Goal: Information Seeking & Learning: Check status

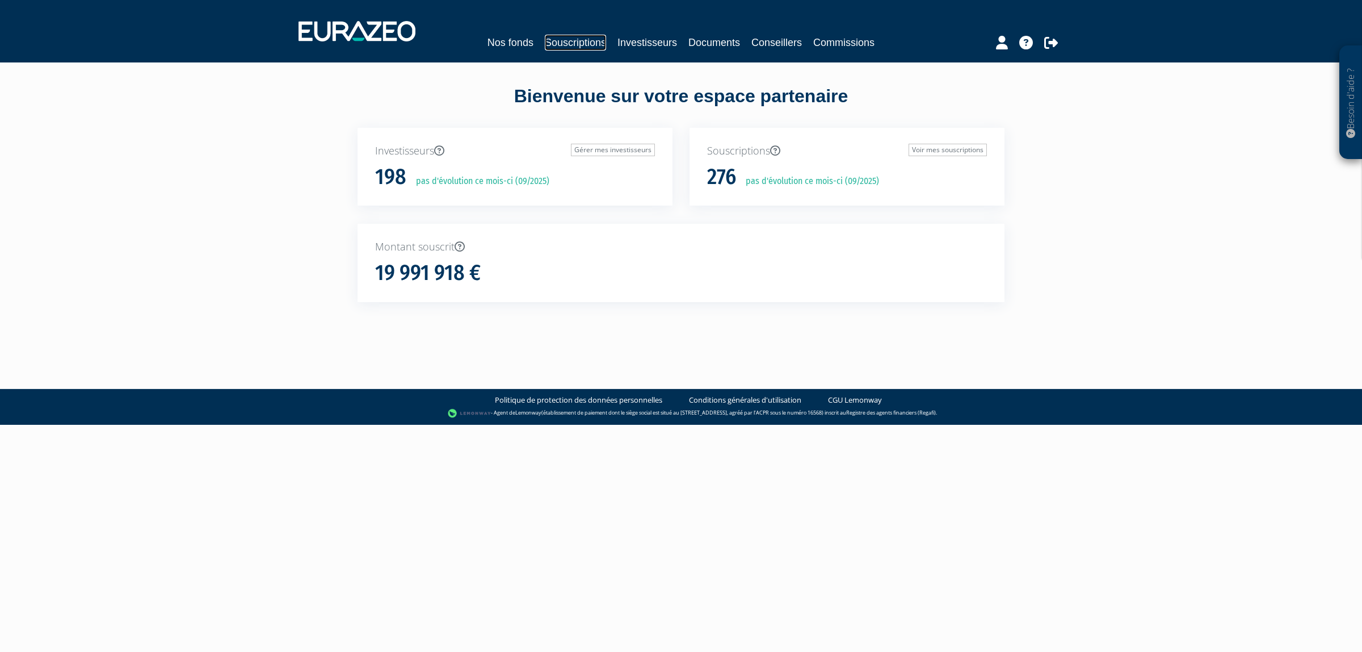
click at [561, 40] on link "Souscriptions" at bounding box center [575, 43] width 61 height 16
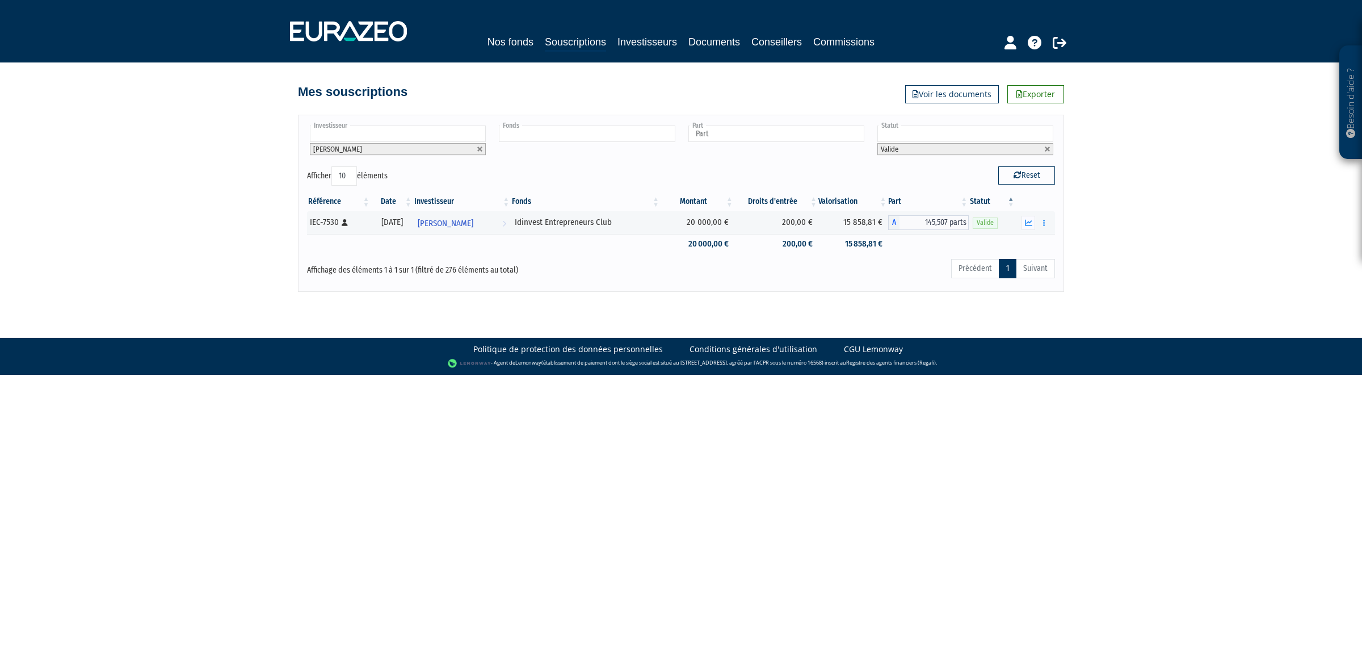
click at [603, 139] on input "text" at bounding box center [587, 133] width 176 height 16
click at [481, 148] on link at bounding box center [480, 149] width 7 height 7
type input "Investisseur"
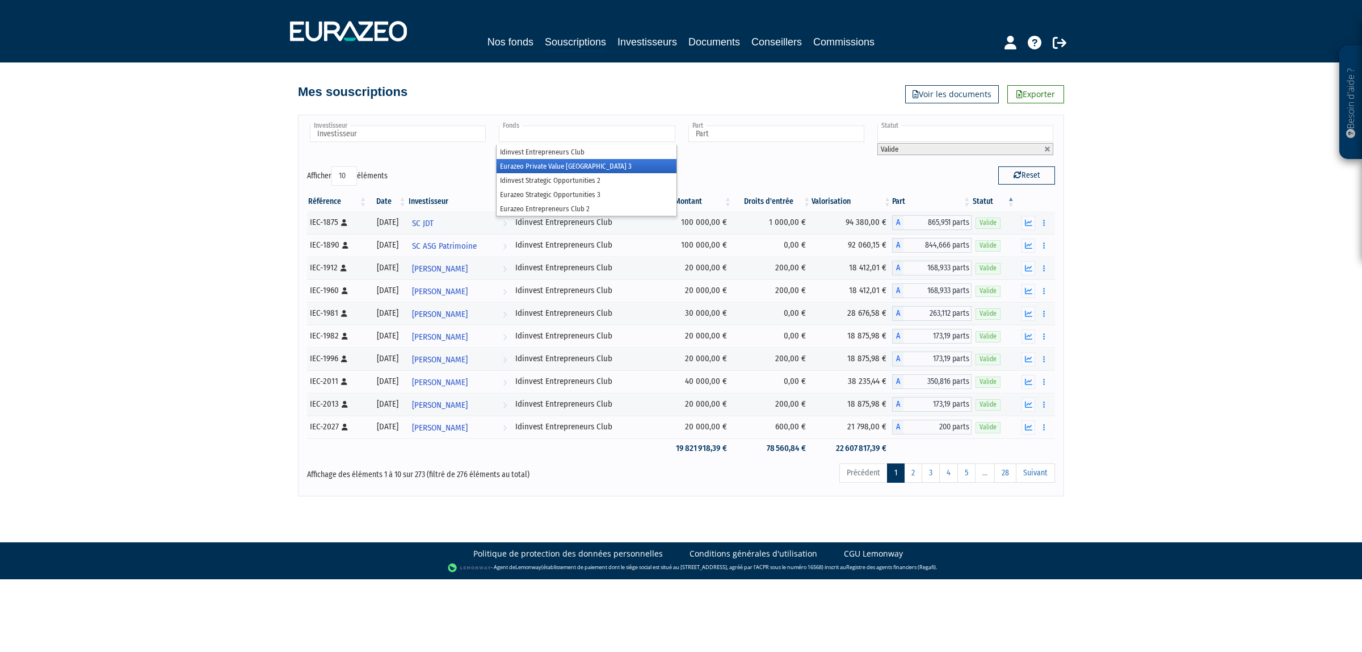
click at [565, 165] on li "Eurazeo Private Value [GEOGRAPHIC_DATA] 3" at bounding box center [586, 166] width 179 height 14
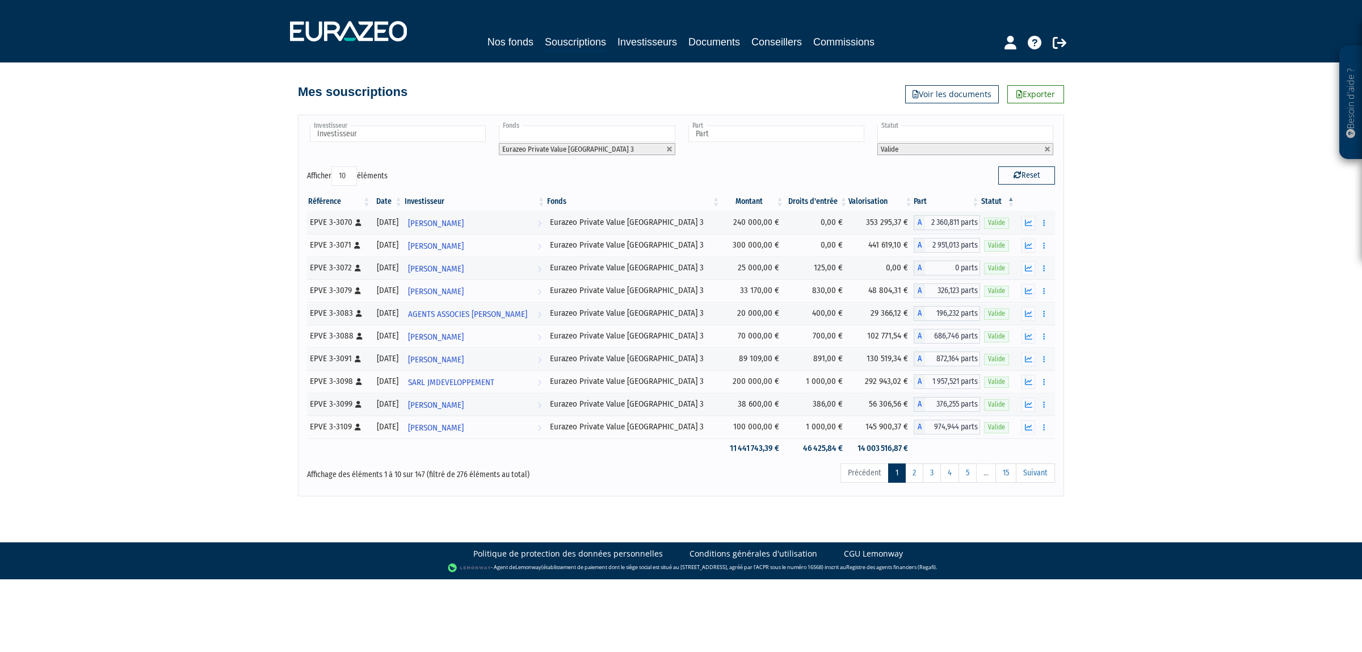
click at [595, 133] on input "text" at bounding box center [587, 133] width 176 height 16
click at [597, 167] on li "Idinvest Entrepreneurs Club" at bounding box center [586, 165] width 179 height 14
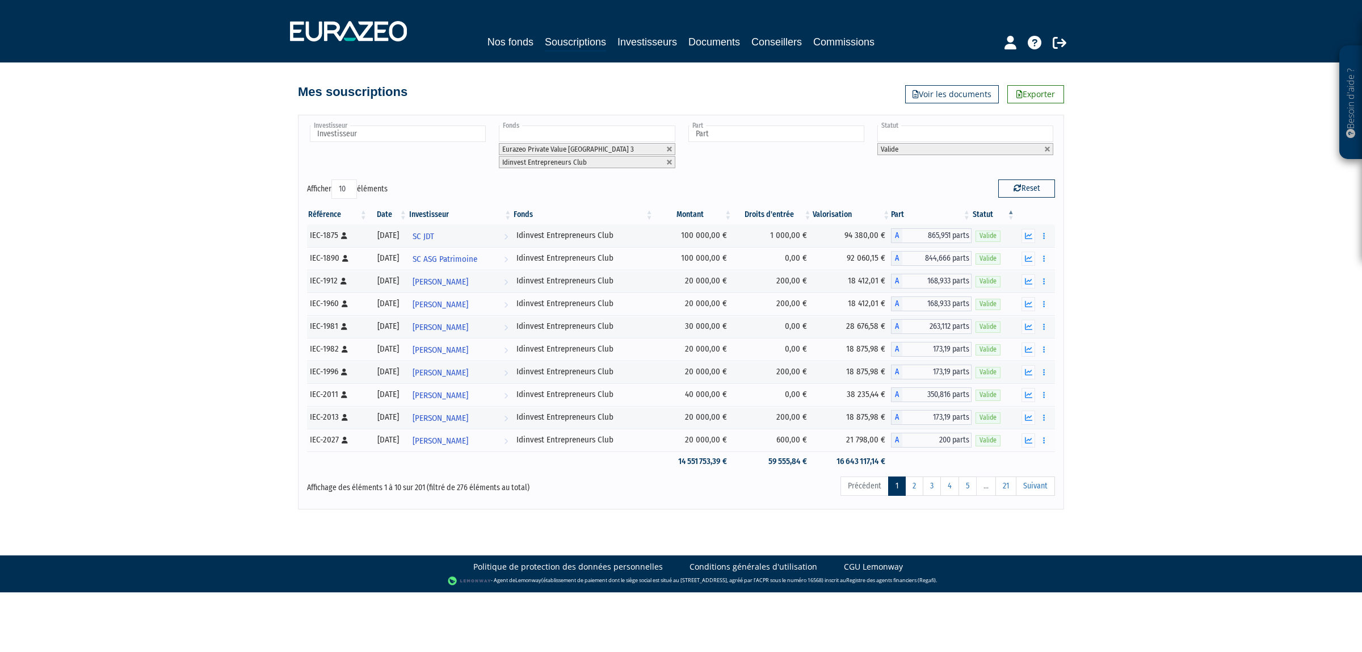
click at [945, 179] on div "Investisseur ACME AGENCE CONSEIL EN MEDIAS ELECTRONIQUES ADANE ADEFACT ADRIEN F…" at bounding box center [681, 152] width 765 height 56
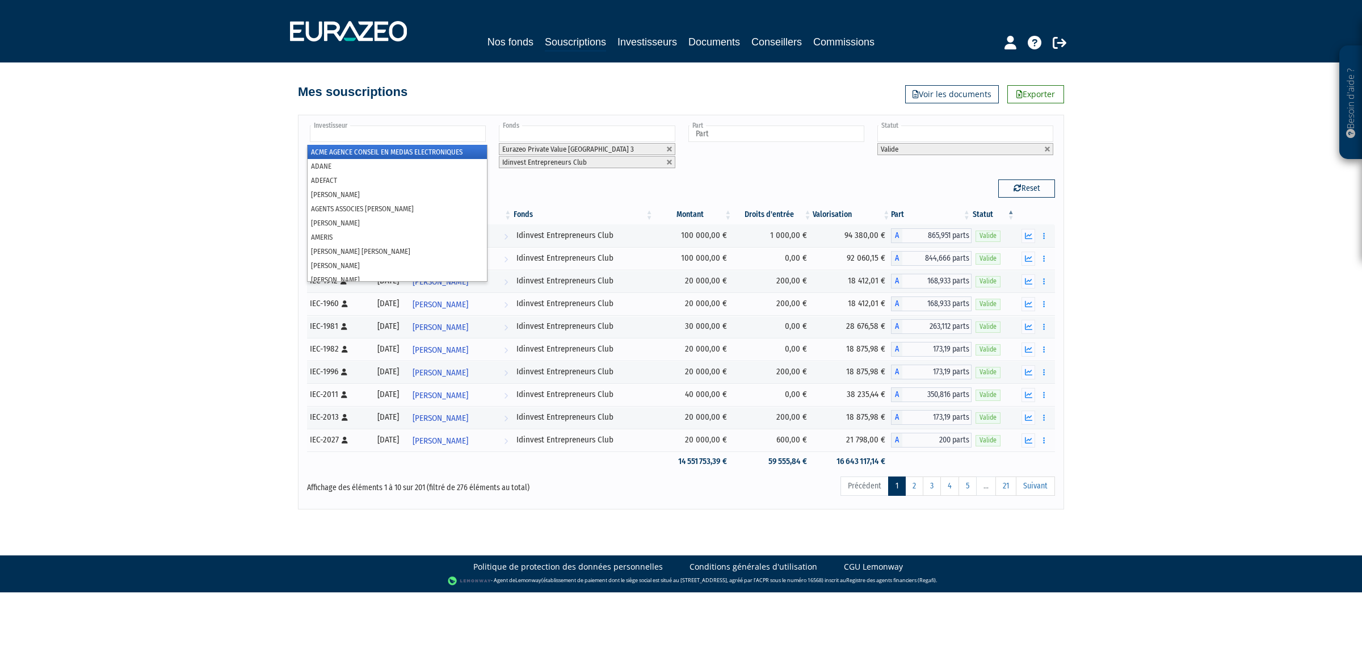
click at [420, 132] on input "text" at bounding box center [398, 133] width 176 height 16
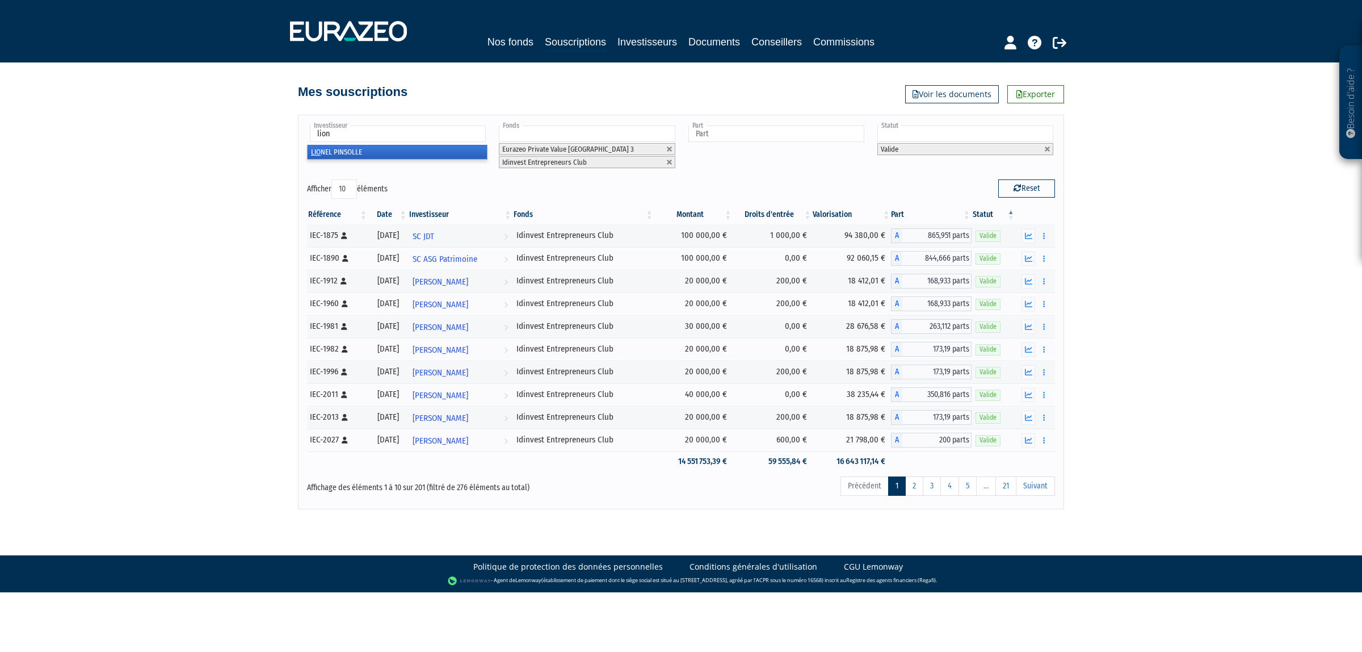
type input "lione"
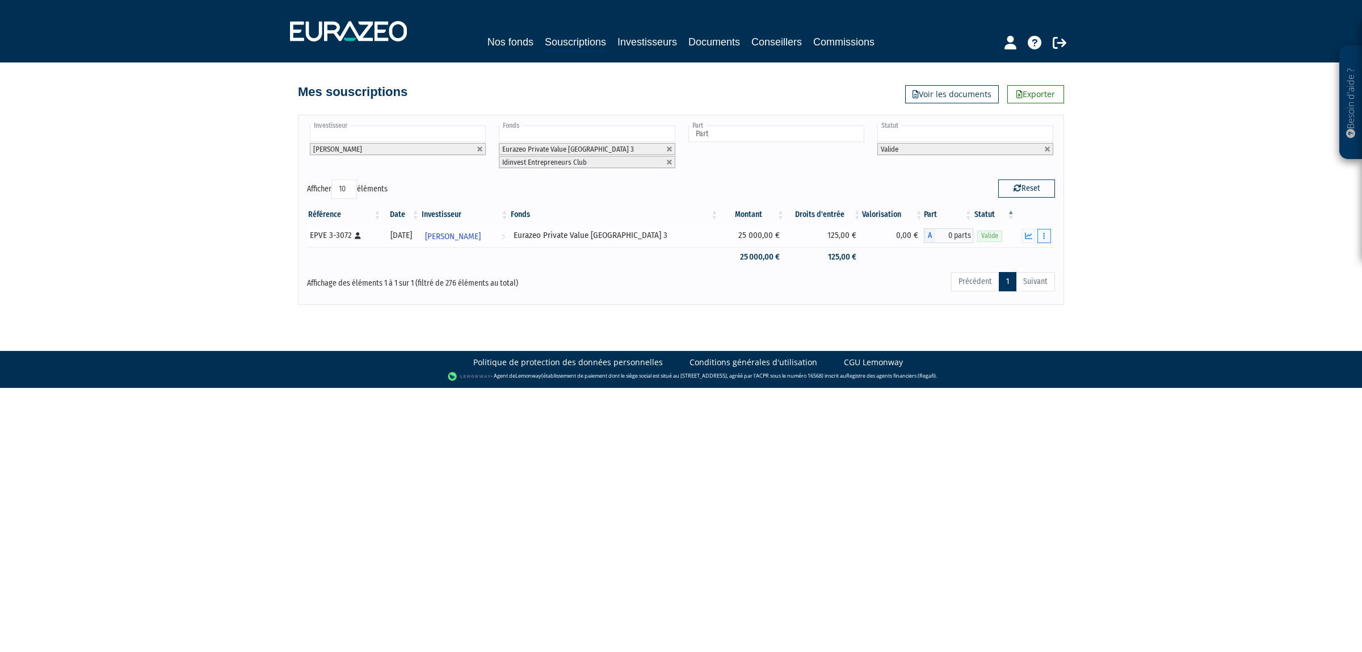
click at [1046, 236] on button "button" at bounding box center [1045, 236] width 14 height 14
click at [1028, 237] on icon "button" at bounding box center [1028, 235] width 7 height 7
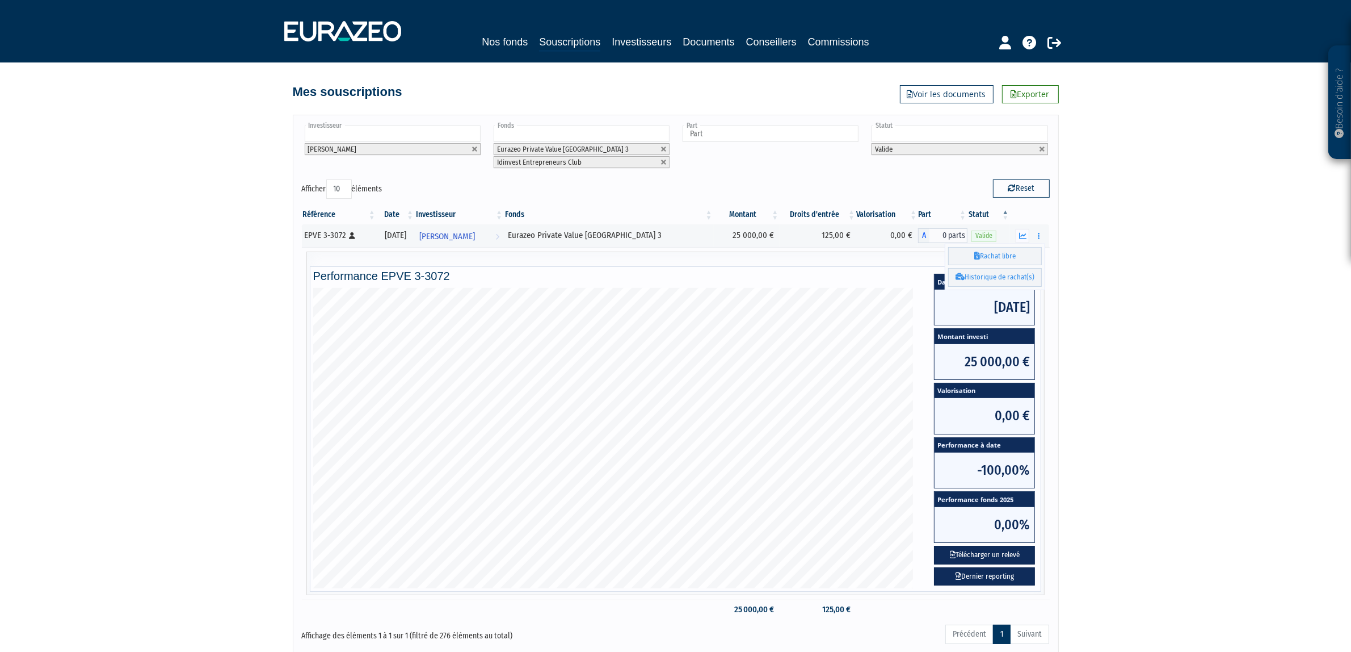
click at [1119, 318] on div "Besoin d'aide ? × J'ai besoin d'aide Si vous avez une question à propos du fonc…" at bounding box center [675, 328] width 1351 height 657
click at [477, 152] on link at bounding box center [475, 149] width 7 height 7
type input "Investisseur"
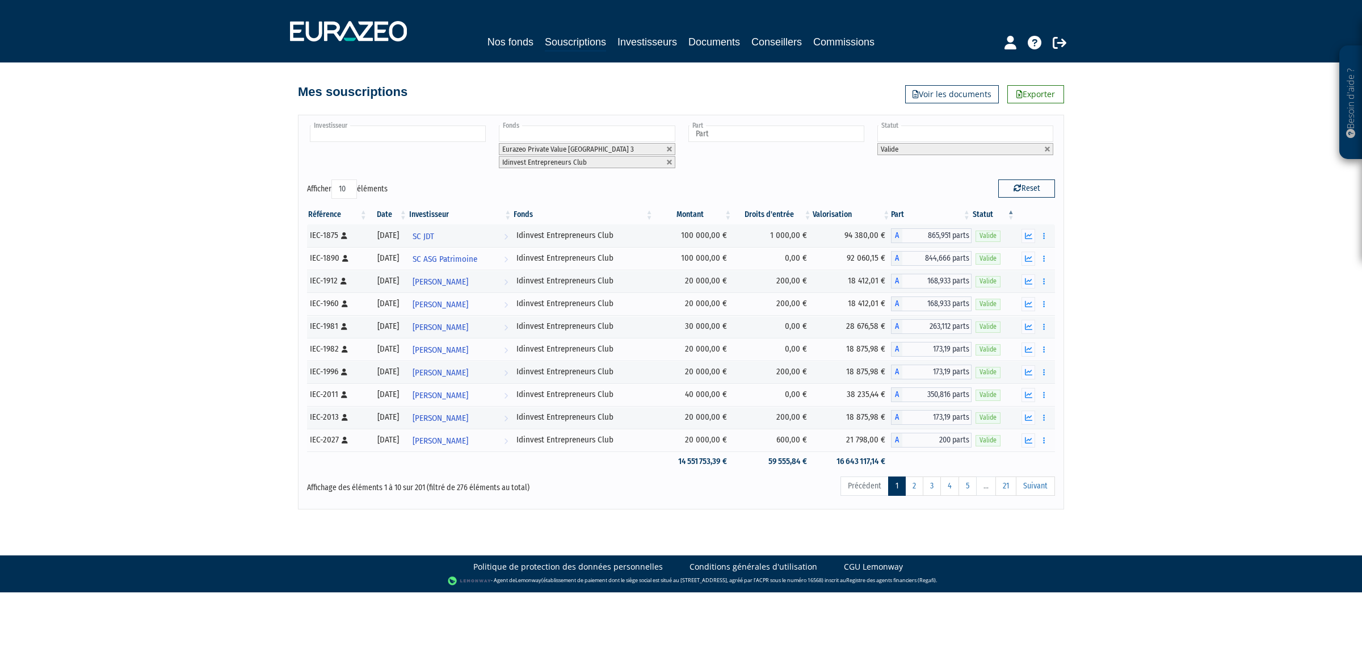
click at [437, 144] on ul at bounding box center [397, 134] width 180 height 21
type input "nathalie"
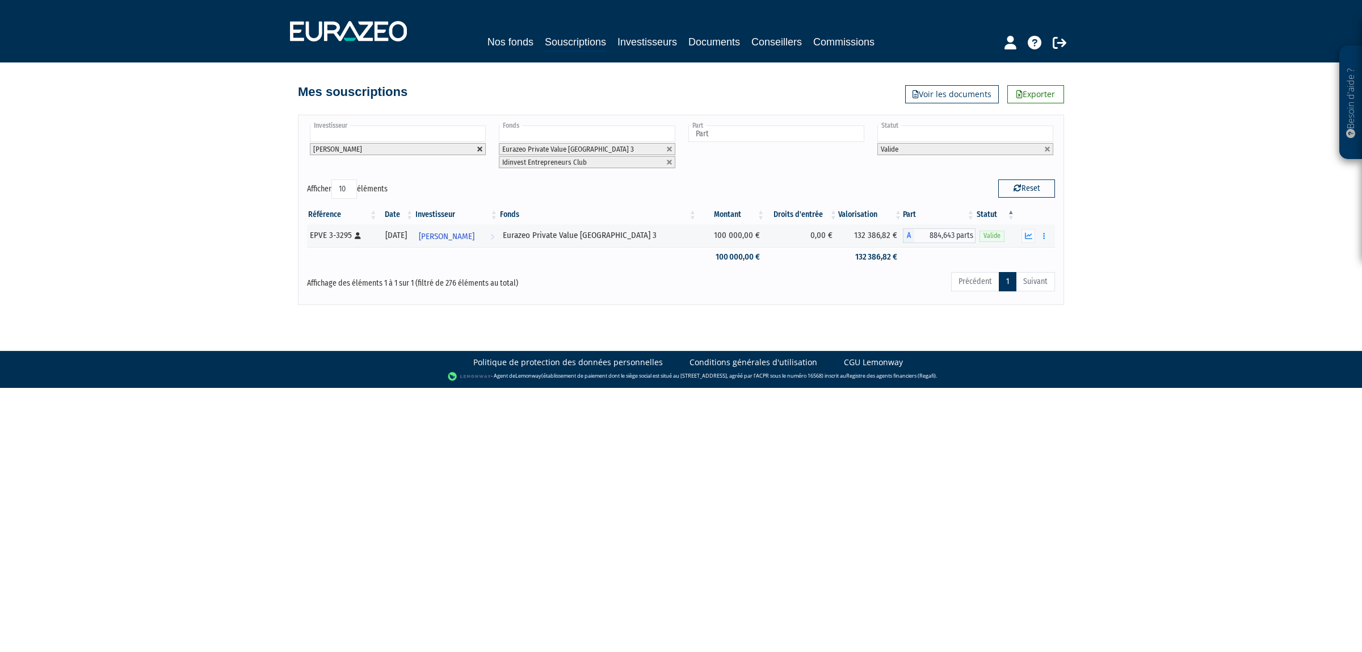
click at [478, 148] on link at bounding box center [480, 149] width 7 height 7
type input "Investisseur"
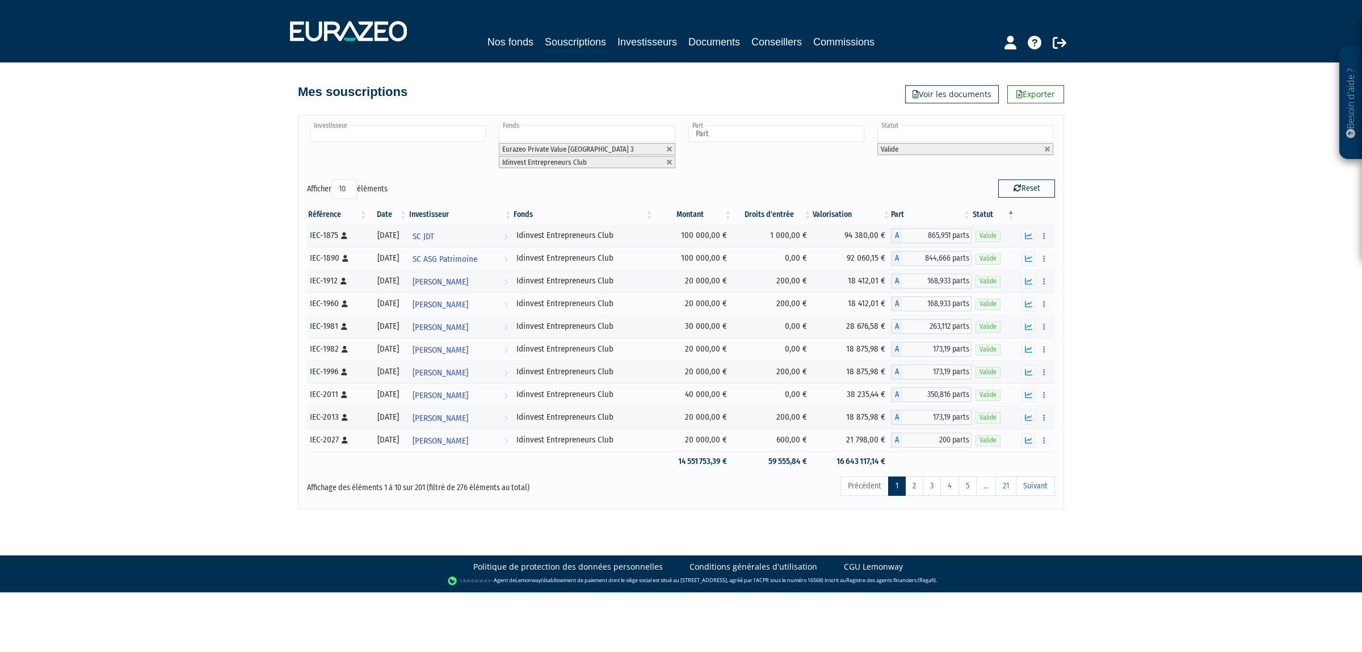
click at [452, 136] on input "text" at bounding box center [398, 133] width 176 height 16
type input "SEL"
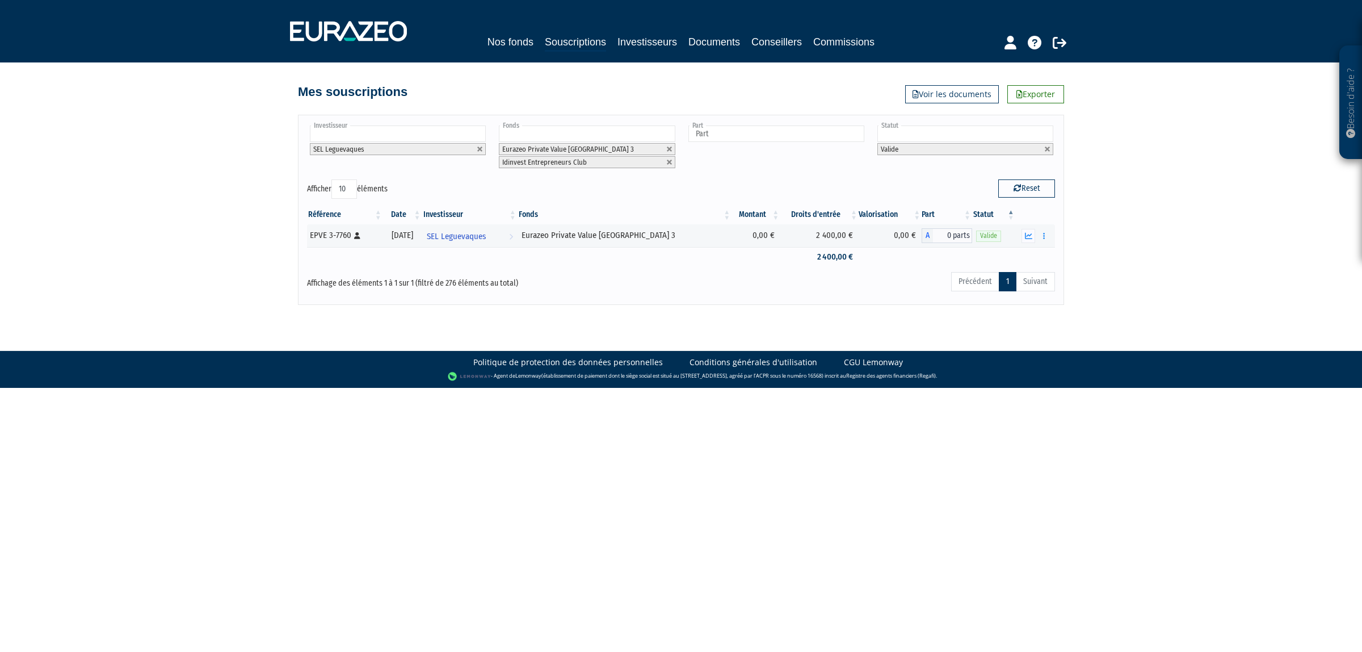
click at [478, 145] on li "SEL Leguevaques" at bounding box center [398, 149] width 176 height 12
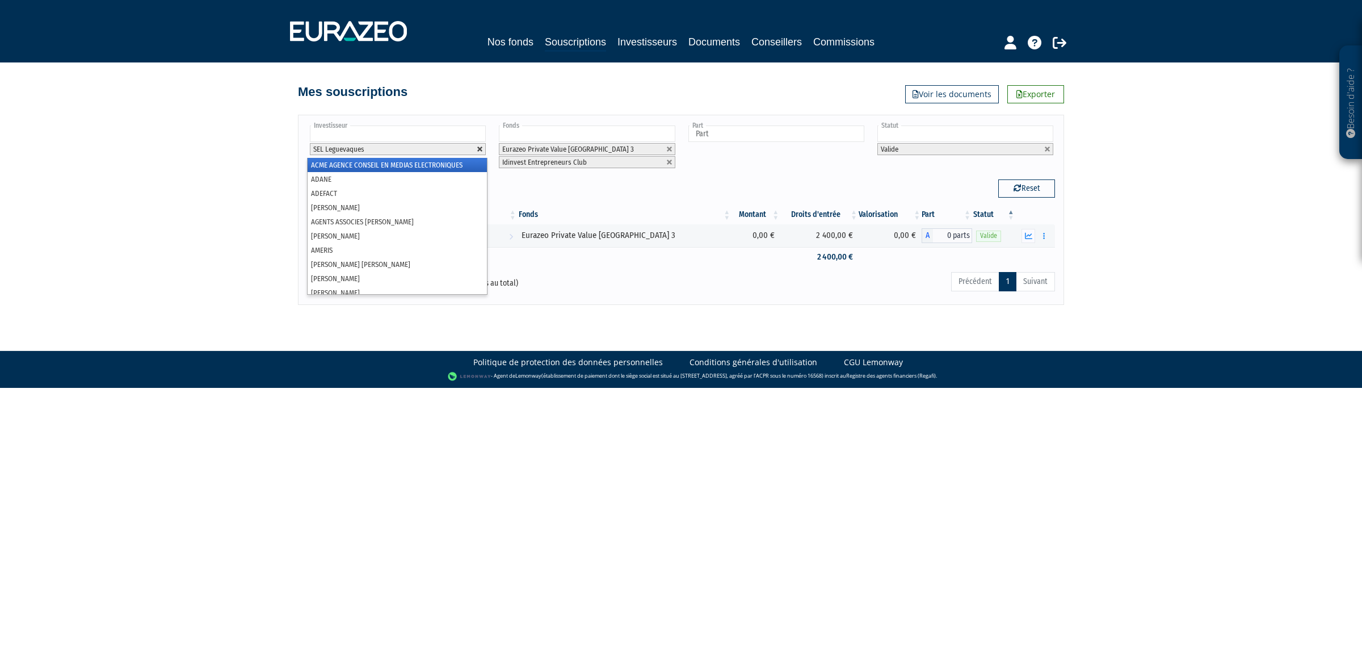
click at [478, 149] on link at bounding box center [480, 149] width 7 height 7
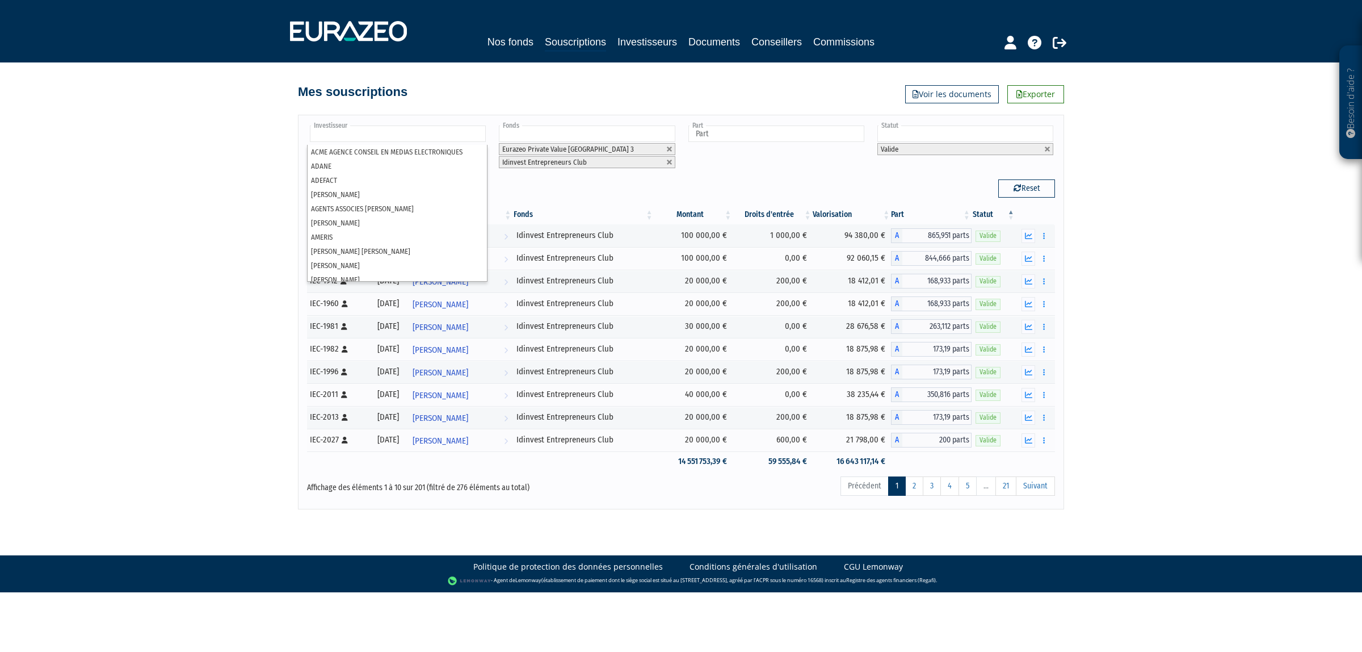
click at [432, 140] on input "text" at bounding box center [398, 133] width 176 height 16
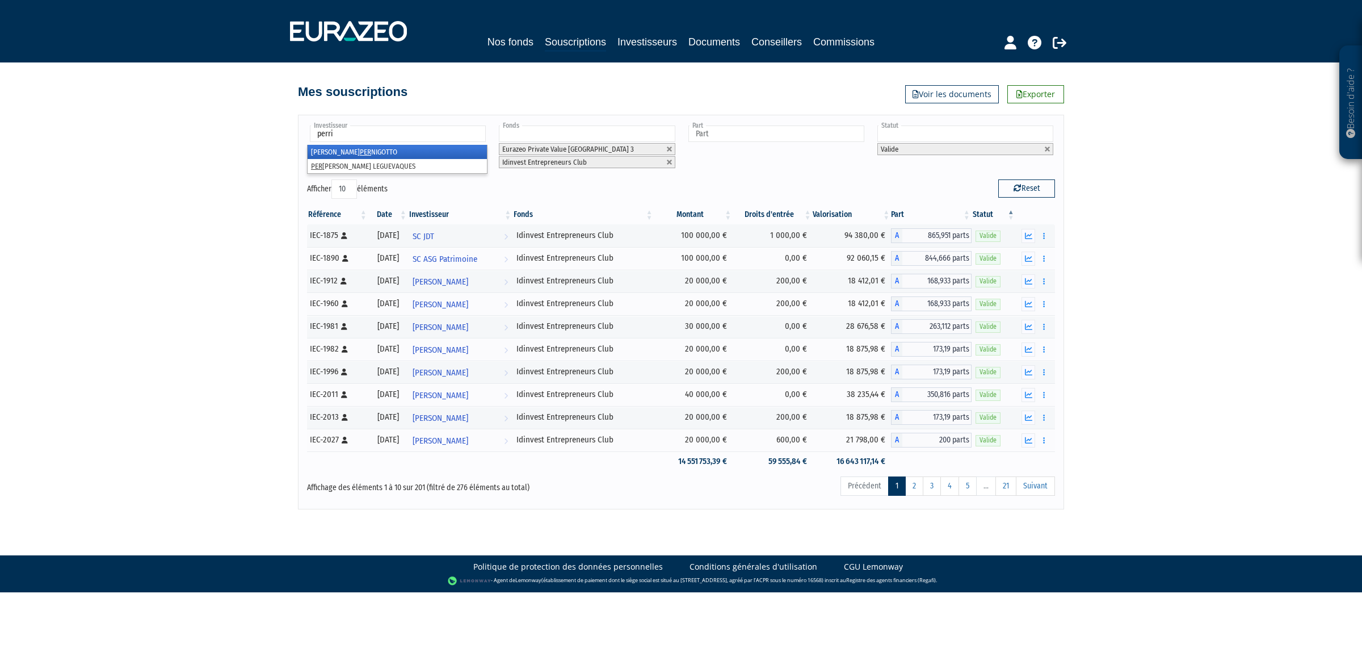
type input "perrin"
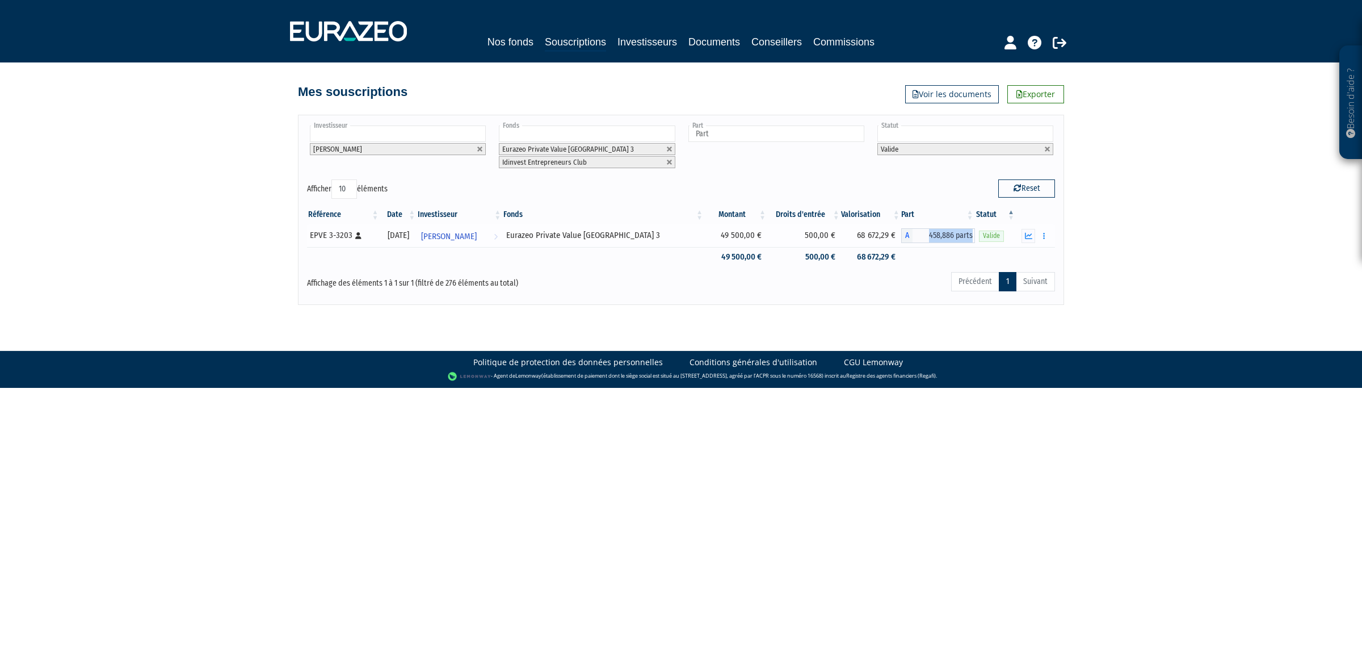
drag, startPoint x: 925, startPoint y: 236, endPoint x: 972, endPoint y: 238, distance: 46.6
click at [972, 238] on span "458,886 parts" at bounding box center [944, 235] width 62 height 15
click at [931, 237] on span "458,886 parts" at bounding box center [944, 235] width 62 height 15
drag, startPoint x: 927, startPoint y: 237, endPoint x: 951, endPoint y: 237, distance: 24.4
click at [951, 237] on span "458,886 parts" at bounding box center [944, 235] width 62 height 15
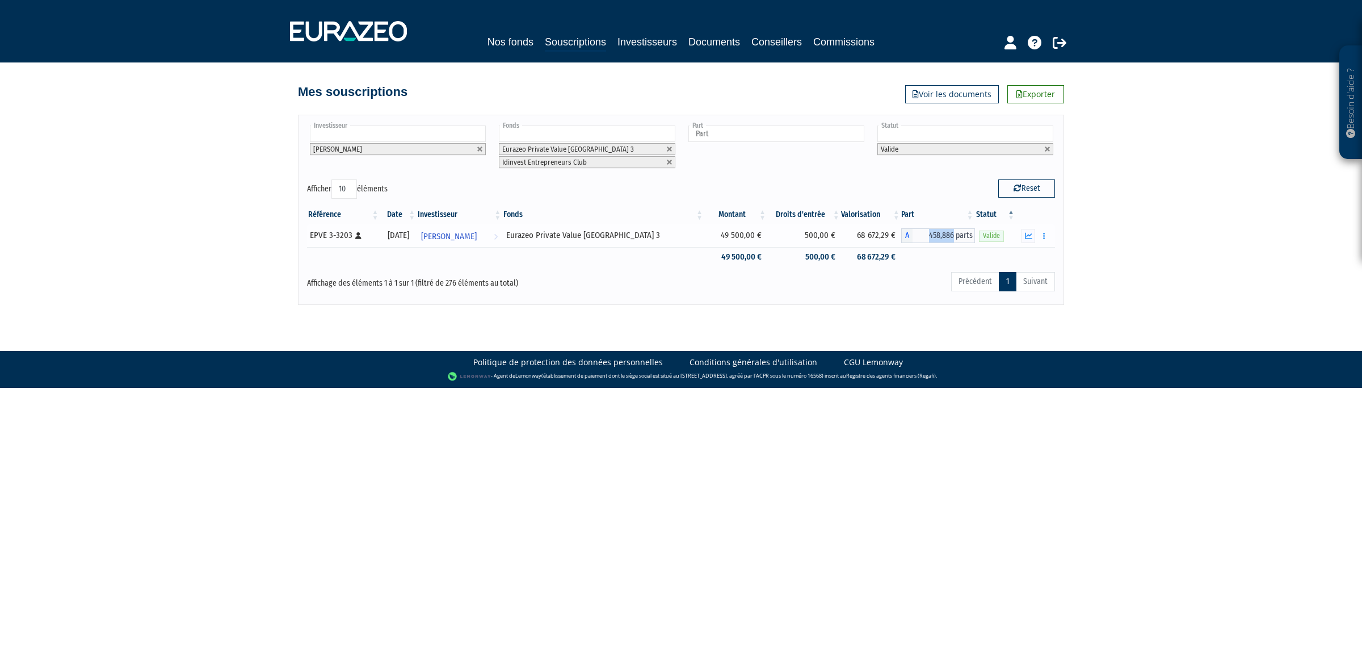
copy span "458,886"
drag, startPoint x: 30, startPoint y: 333, endPoint x: 920, endPoint y: 443, distance: 896.1
click at [920, 388] on html "Besoin d'aide ? × J'ai besoin d'aide Si vous avez une question à propos du fonc…" at bounding box center [681, 194] width 1362 height 388
click at [481, 148] on link at bounding box center [480, 149] width 7 height 7
type input "Investisseur"
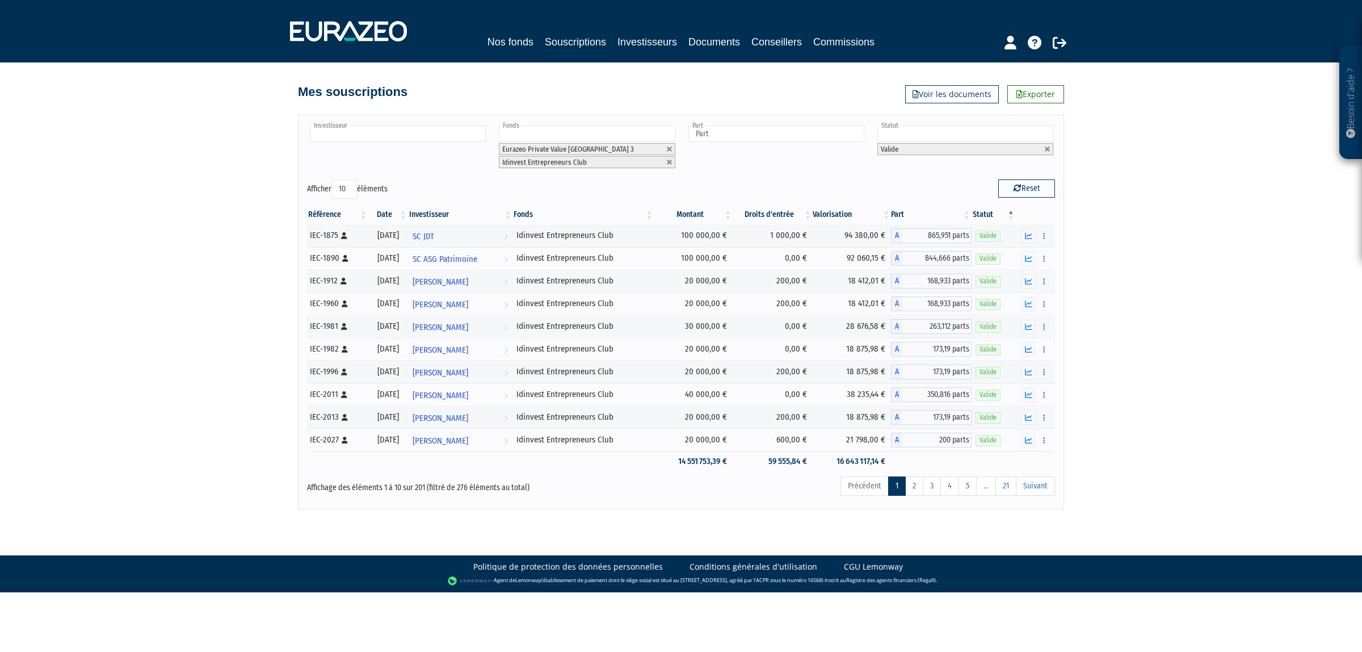
click at [440, 135] on input "text" at bounding box center [398, 133] width 176 height 16
type input "bruno"
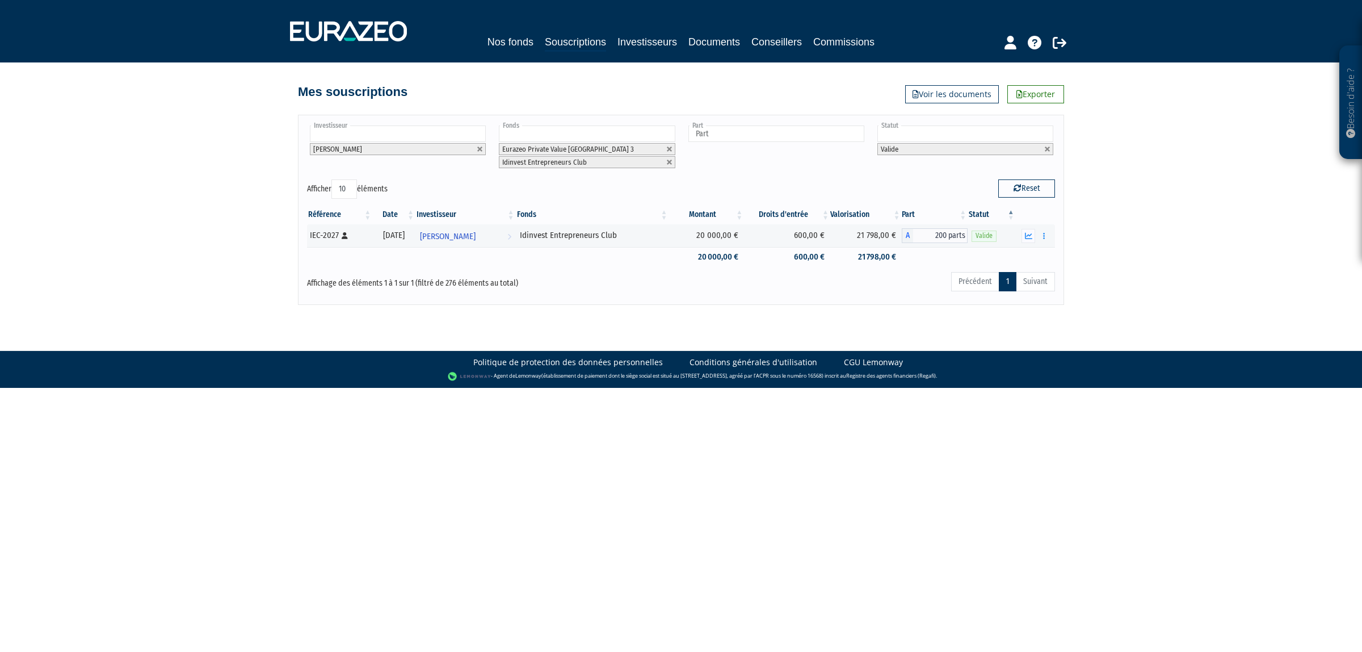
click at [478, 144] on li "[PERSON_NAME]" at bounding box center [398, 149] width 176 height 12
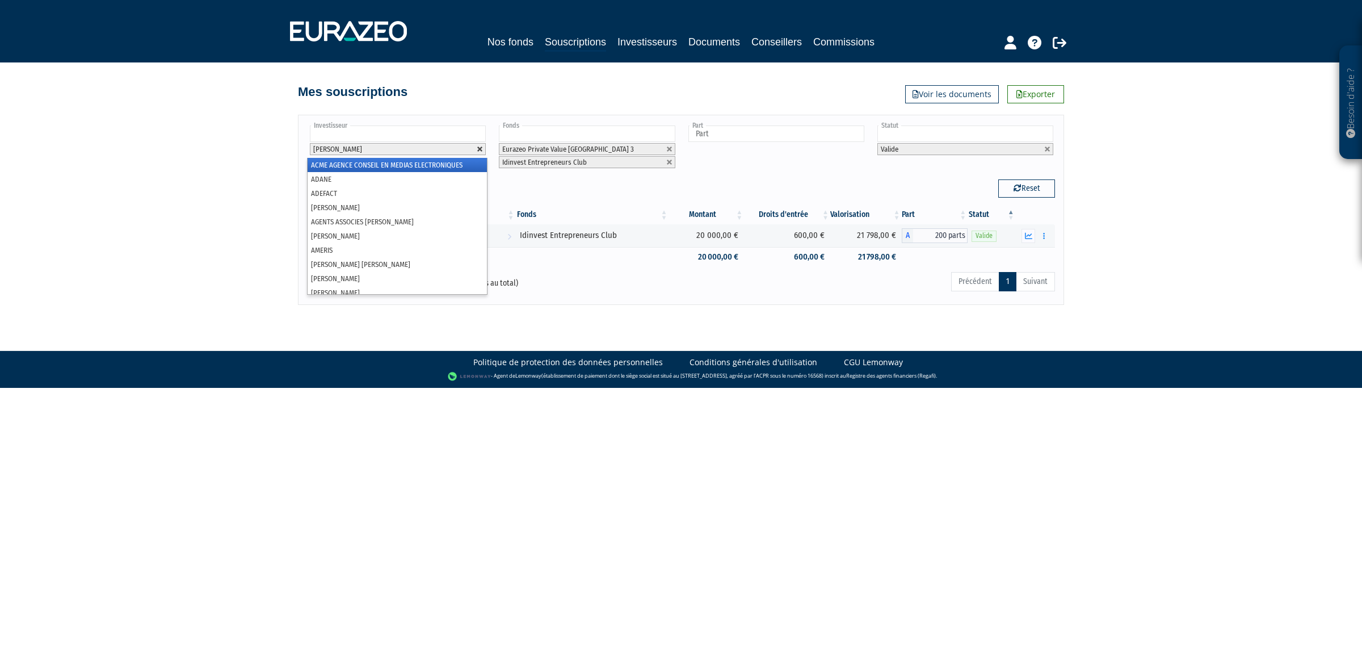
click at [481, 149] on link at bounding box center [480, 149] width 7 height 7
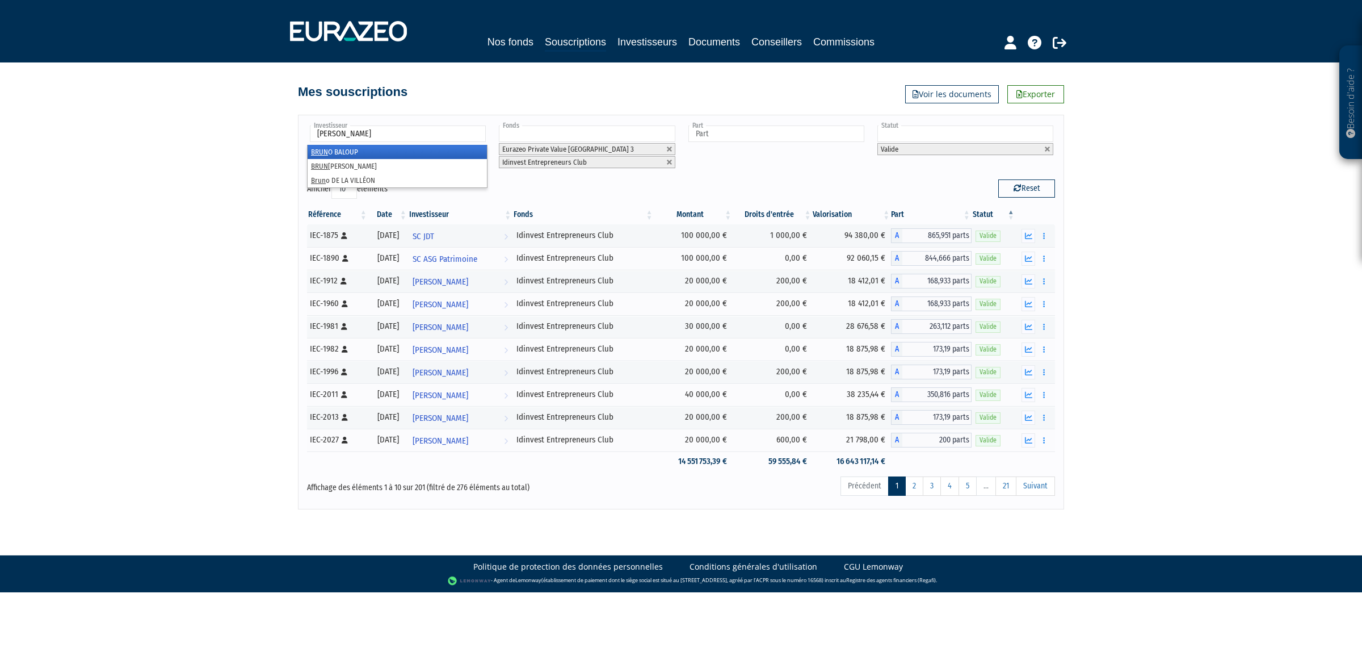
type input "bruno"
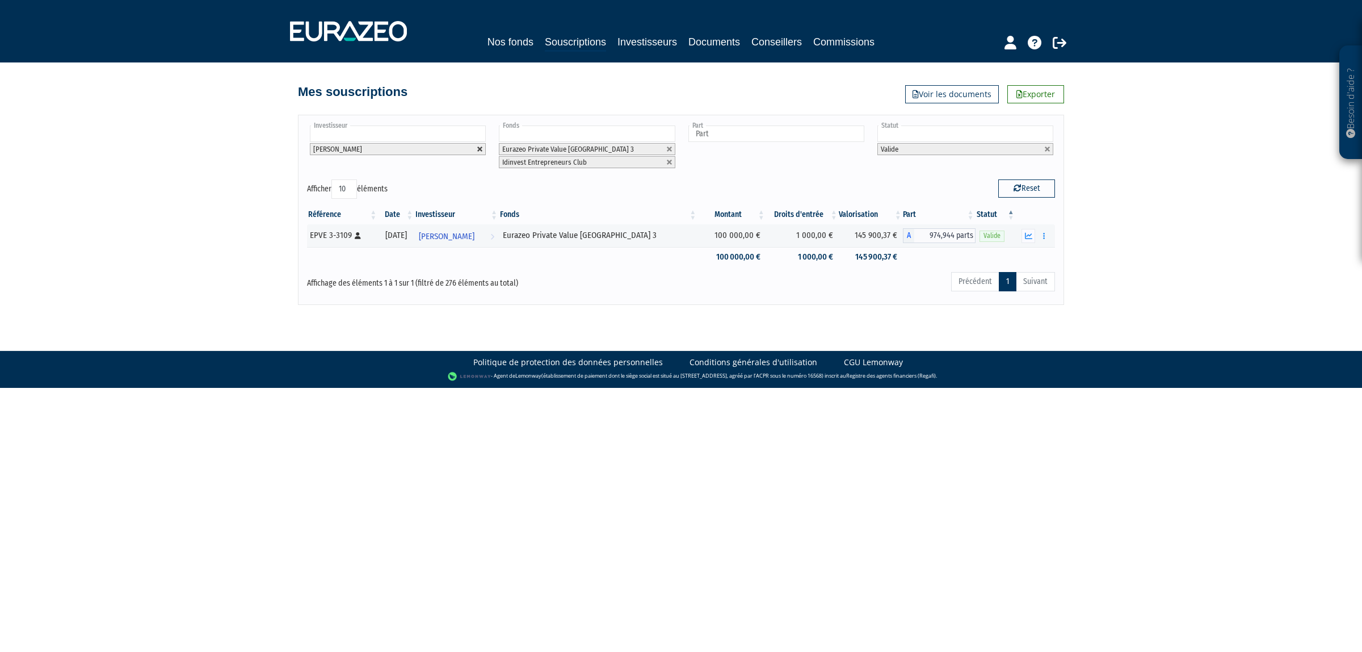
click at [483, 153] on link at bounding box center [480, 149] width 7 height 7
type input "Investisseur"
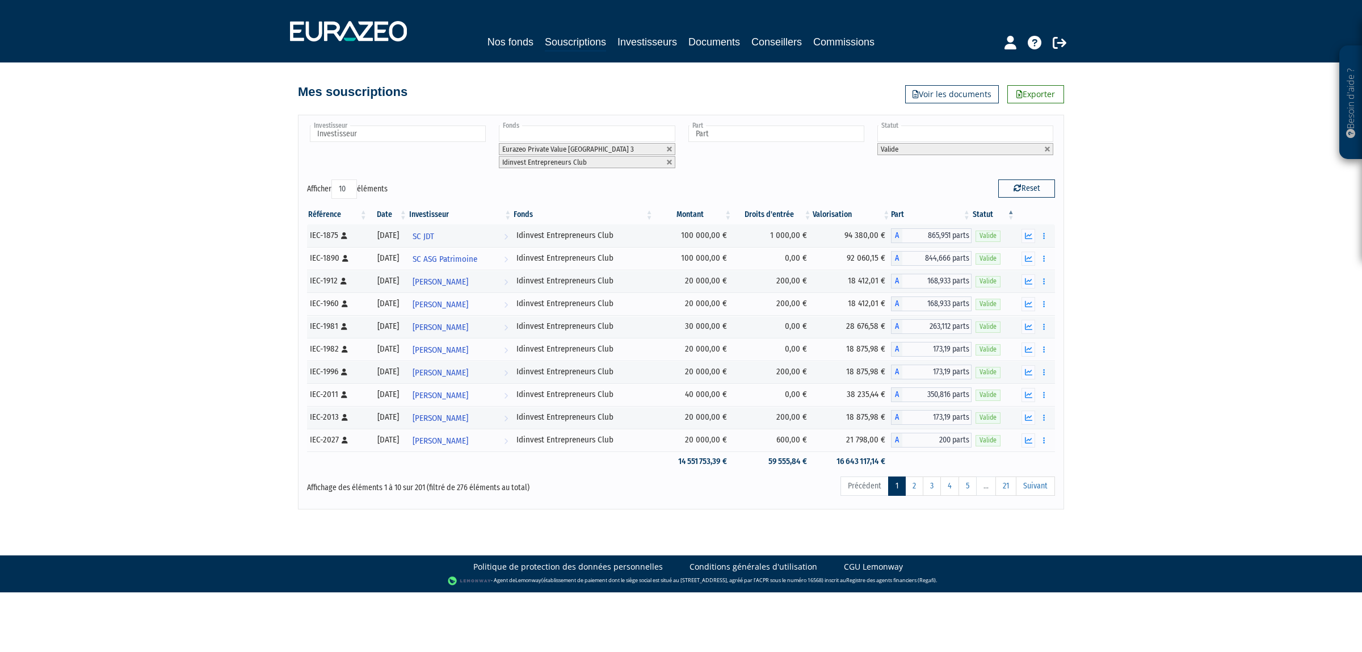
click at [467, 149] on div "Investisseur ACME AGENCE CONSEIL EN MEDIAS ELECTRONIQUES ADANE ADEFACT ADRIEN F…" at bounding box center [397, 147] width 180 height 47
click at [465, 139] on input "text" at bounding box center [398, 133] width 176 height 16
type input "francois"
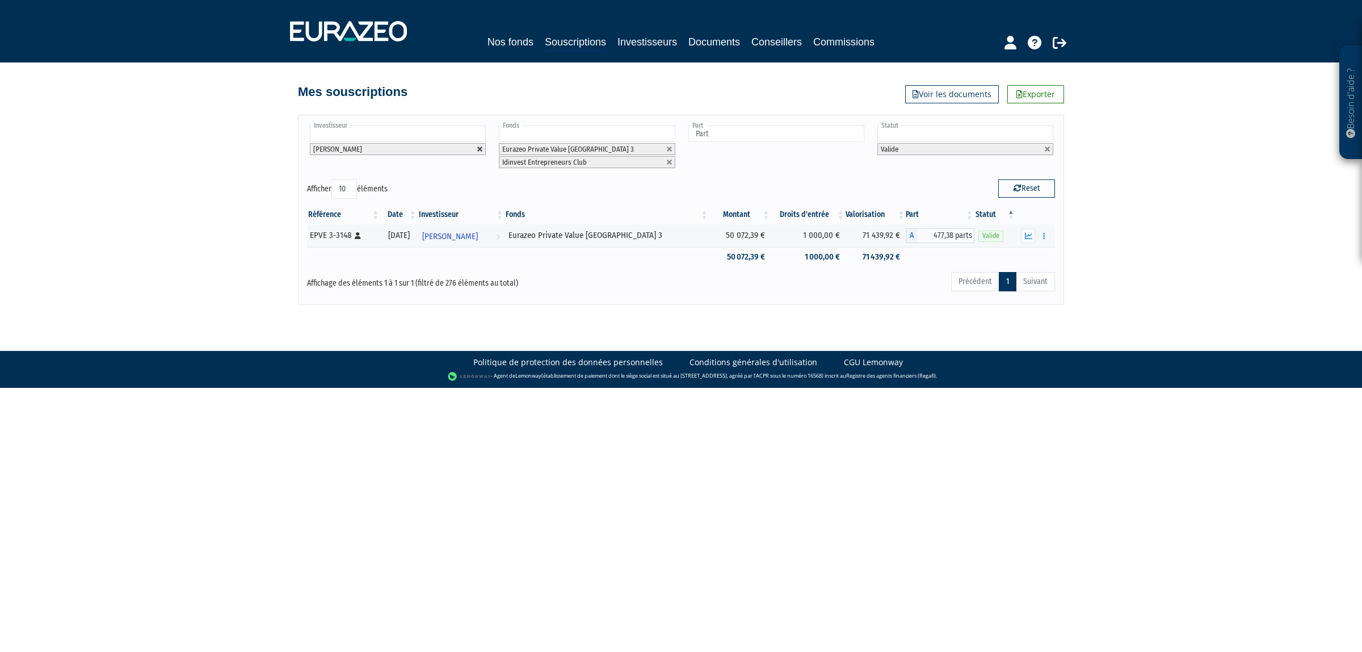
click at [477, 148] on link at bounding box center [480, 149] width 7 height 7
type input "Investisseur"
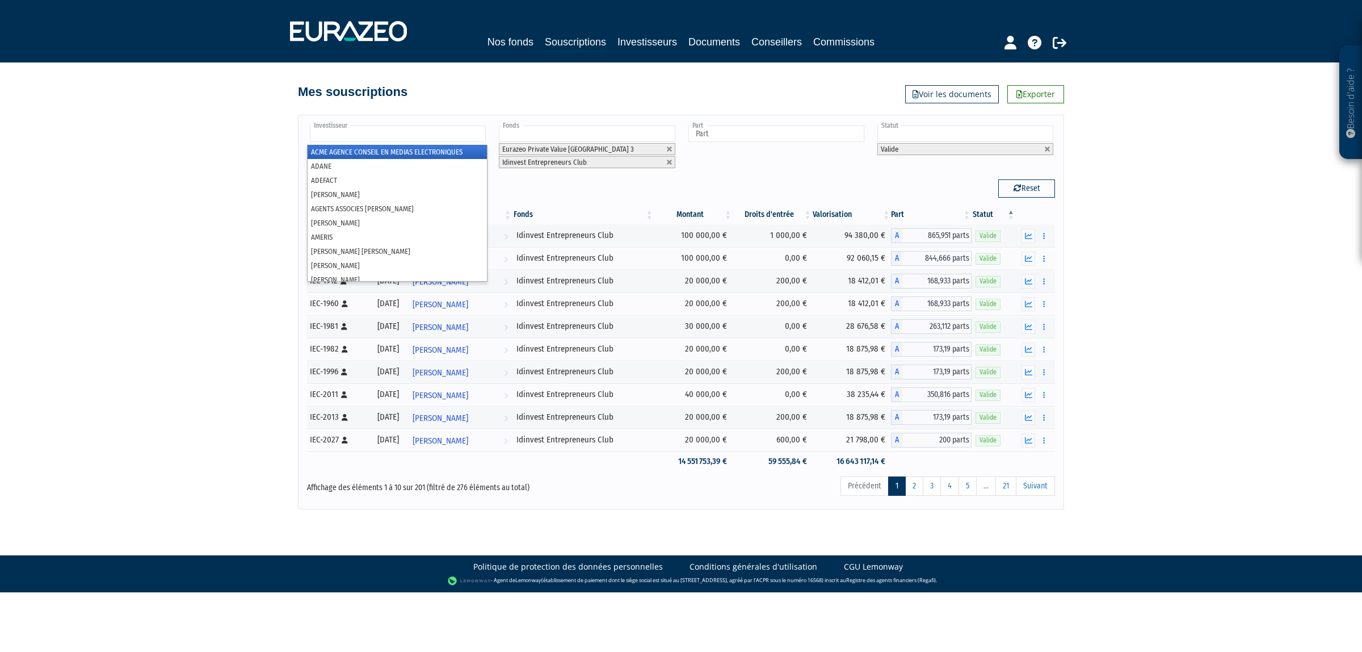
click at [454, 137] on input "text" at bounding box center [398, 133] width 176 height 16
type input "sel"
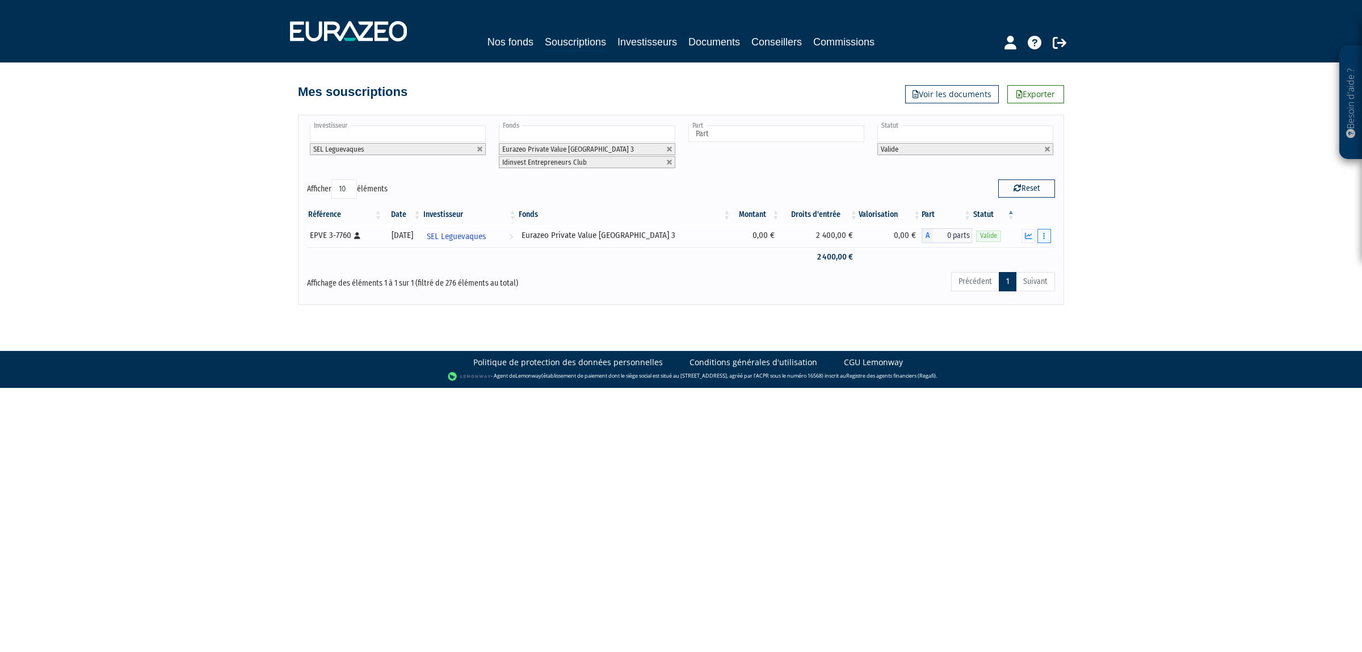
click at [1039, 233] on button "button" at bounding box center [1045, 236] width 14 height 14
click at [1011, 279] on link "Historique de rachat(s)" at bounding box center [1001, 277] width 94 height 19
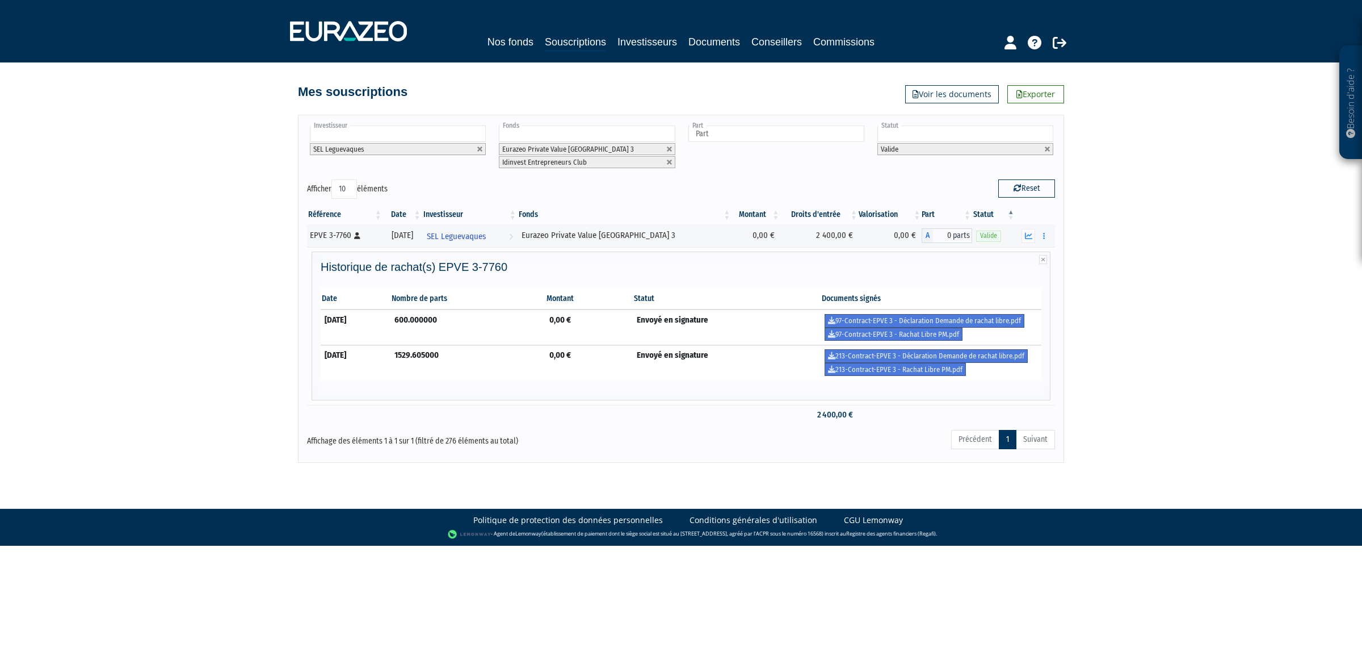
click at [592, 435] on div "Affichage des éléments 1 à 1 sur 1 (filtré de 276 éléments au total)" at bounding box center [458, 438] width 302 height 18
click at [1161, 344] on div "Besoin d'aide ? × J'ai besoin d'aide Si vous avez une question à propos du fonc…" at bounding box center [681, 231] width 1362 height 463
click at [473, 145] on li "SEL Leguevaques" at bounding box center [398, 149] width 176 height 12
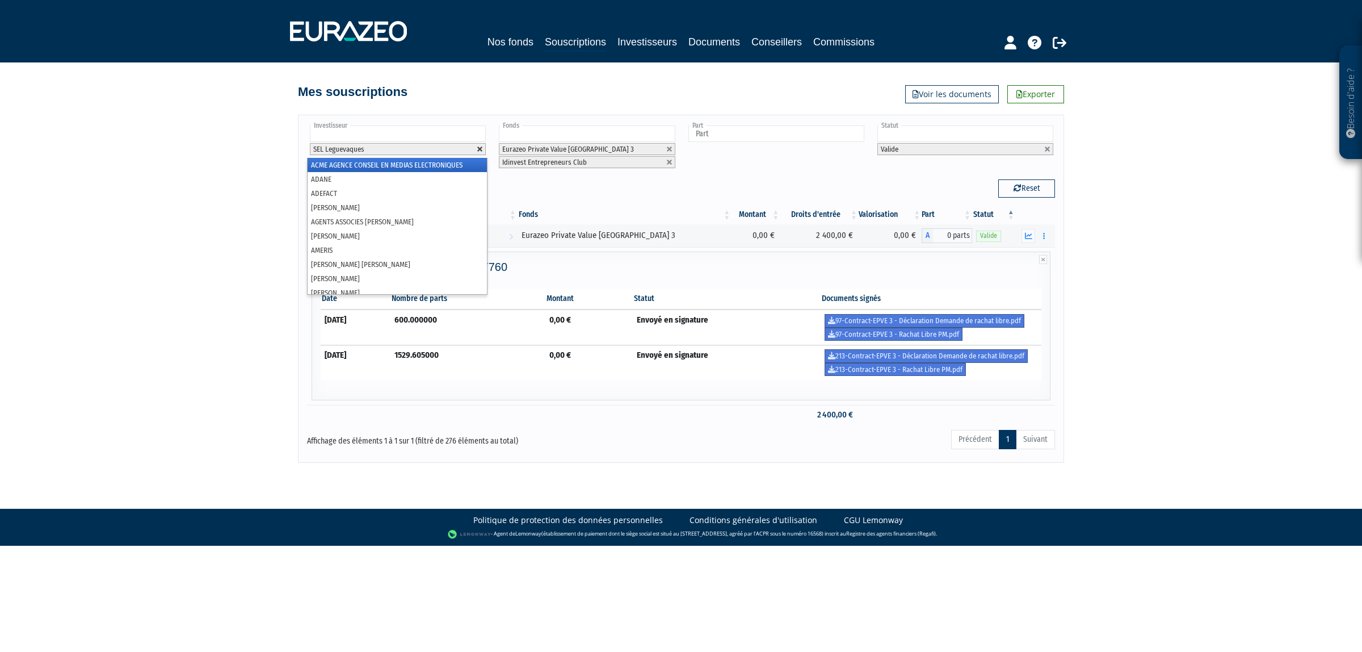
click at [481, 146] on link at bounding box center [480, 149] width 7 height 7
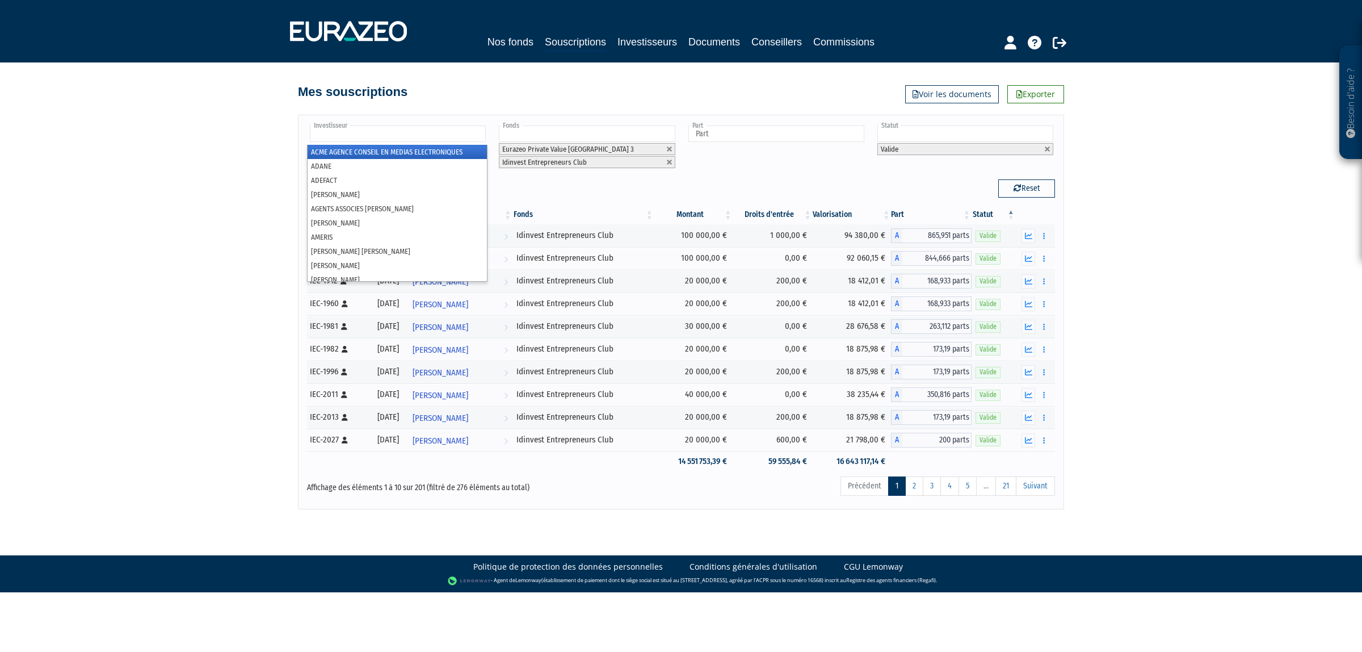
click at [475, 145] on li "ACME AGENCE CONSEIL EN MEDIAS ELECTRONIQUES" at bounding box center [397, 152] width 179 height 14
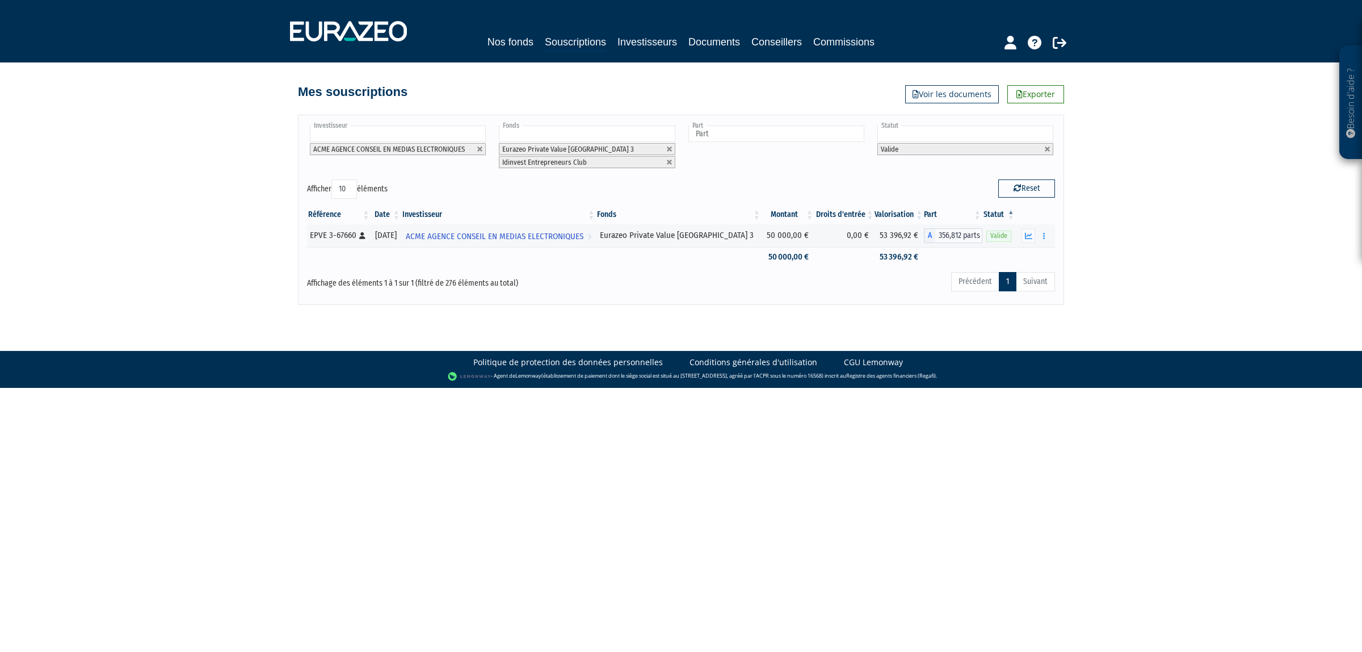
click at [475, 145] on li "ACME AGENCE CONSEIL EN MEDIAS ELECTRONIQUES" at bounding box center [398, 149] width 176 height 12
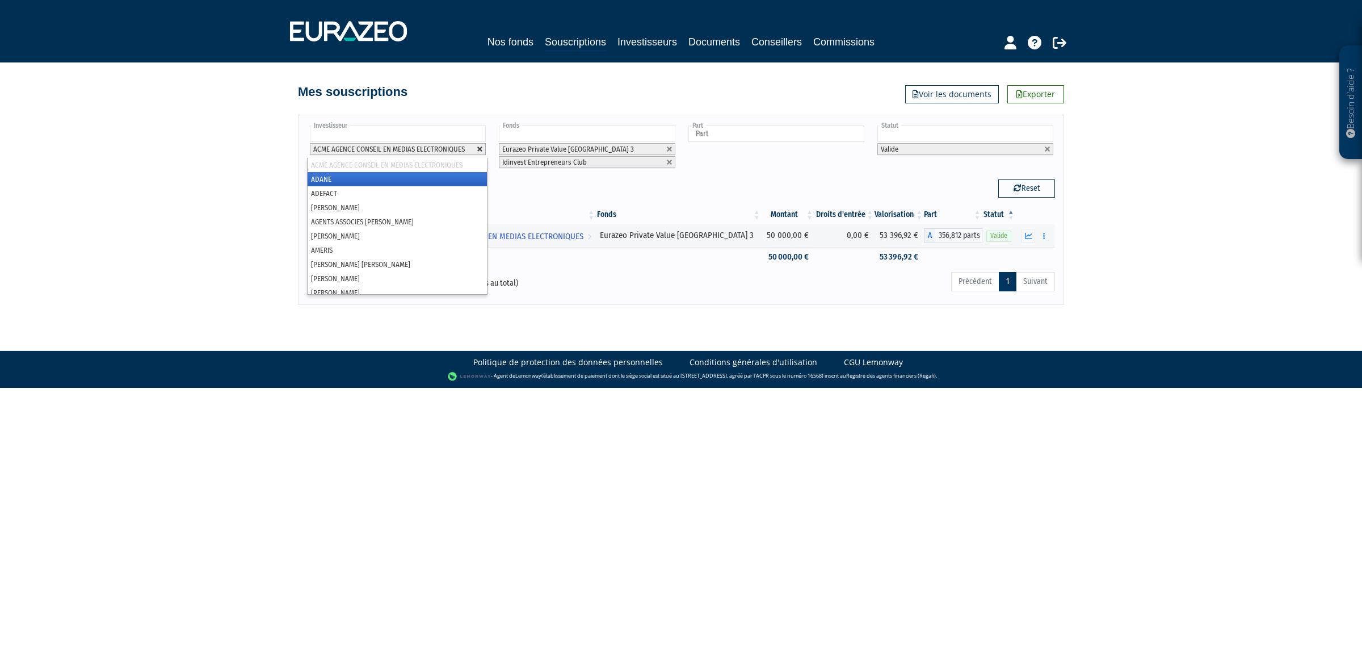
click at [481, 148] on link at bounding box center [480, 149] width 7 height 7
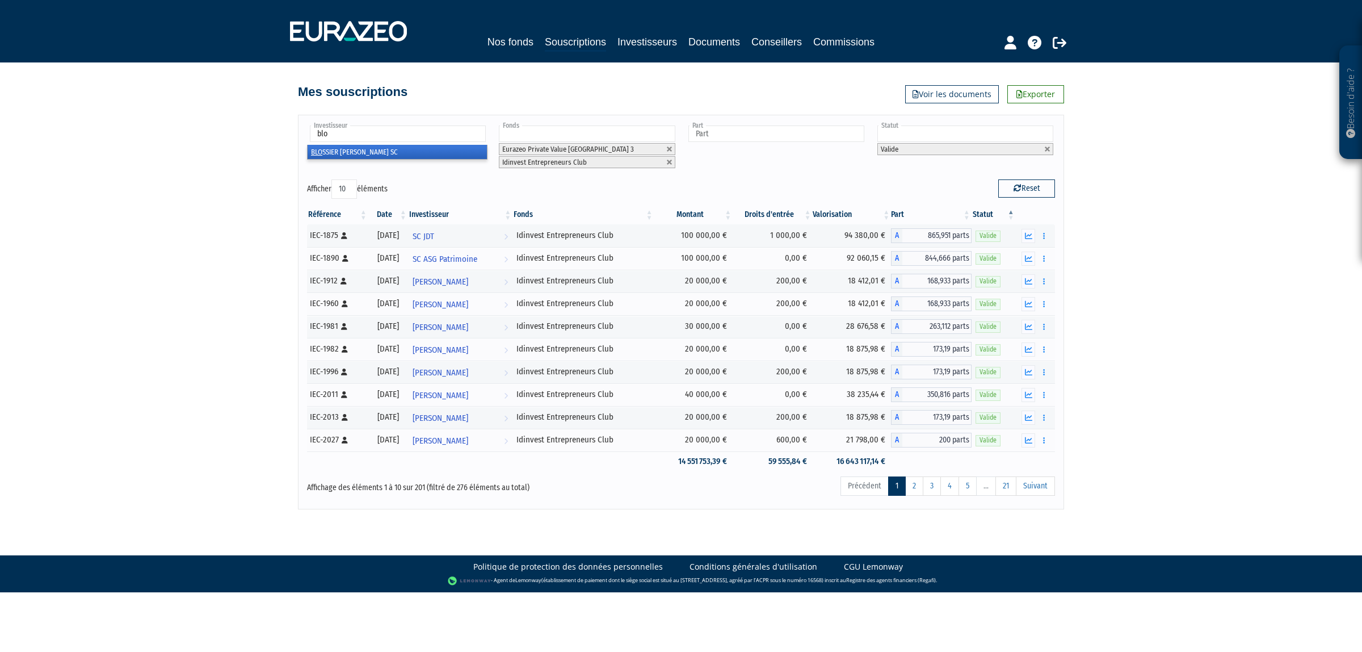
type input "blos"
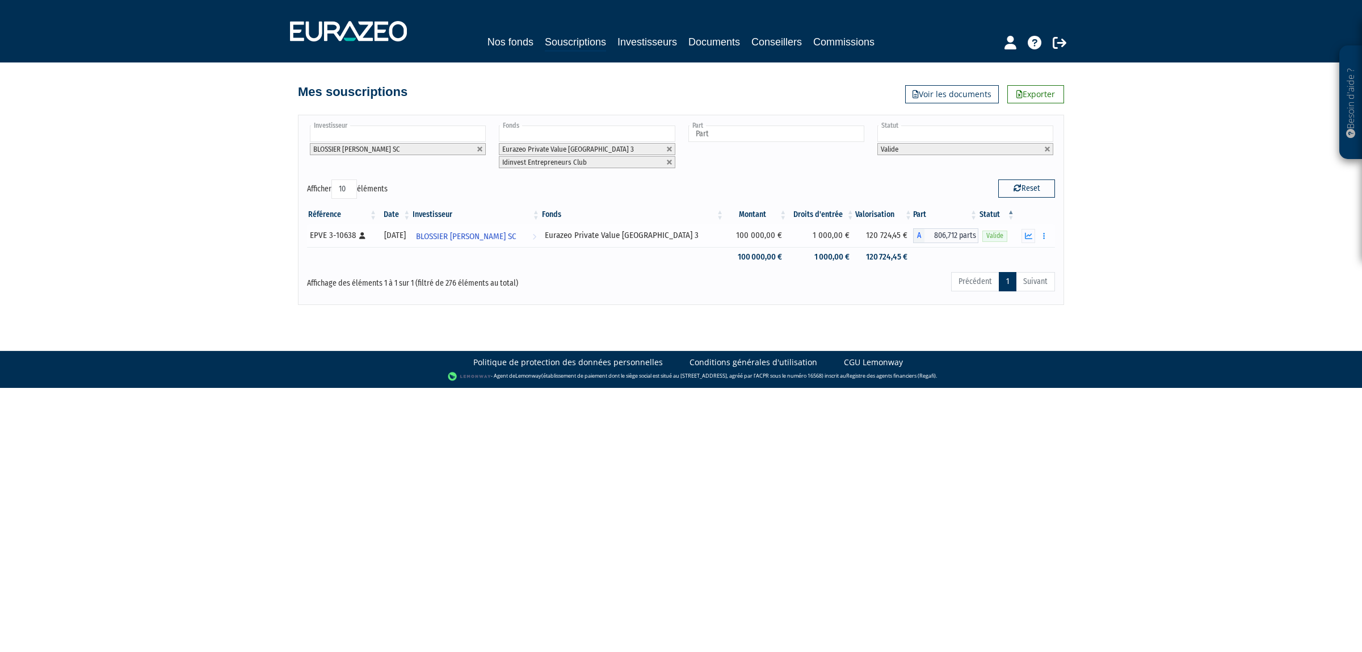
click at [1036, 234] on div at bounding box center [1035, 236] width 31 height 14
click at [1040, 236] on button "button" at bounding box center [1045, 236] width 14 height 14
click at [1010, 297] on link "Historique de rachat(s)" at bounding box center [1001, 298] width 94 height 19
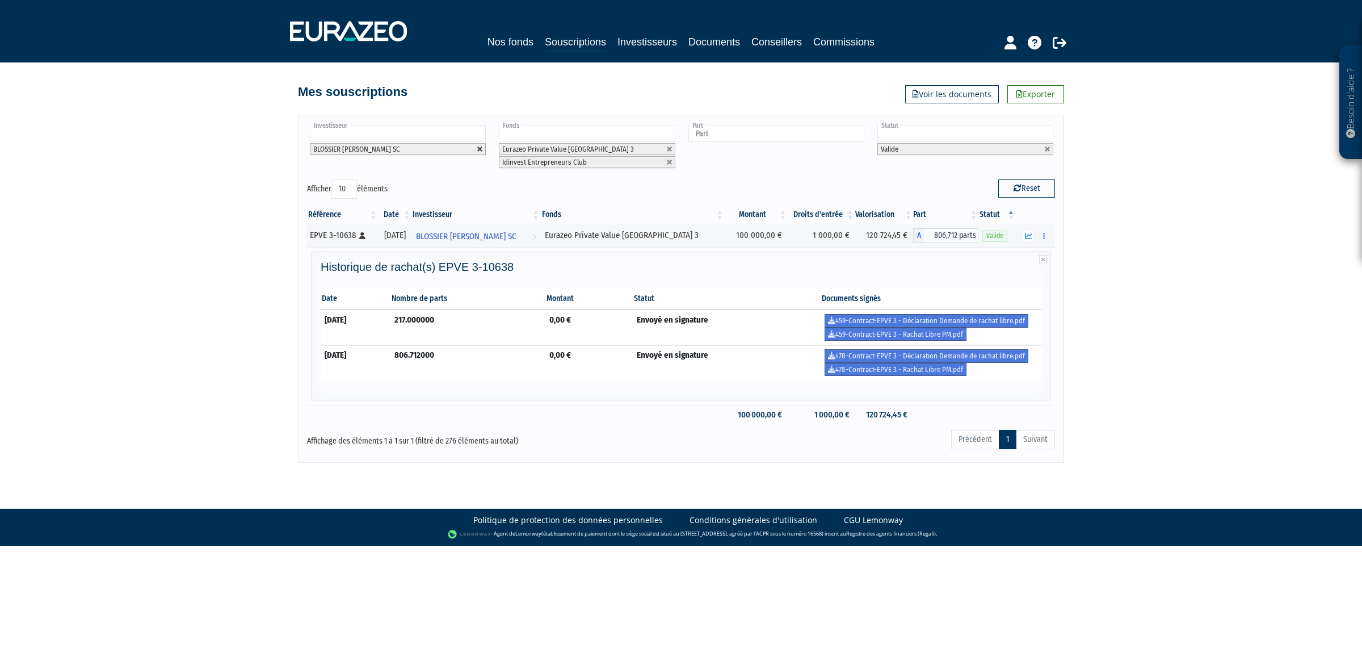
click at [480, 153] on link at bounding box center [480, 149] width 7 height 7
type input "Investisseur"
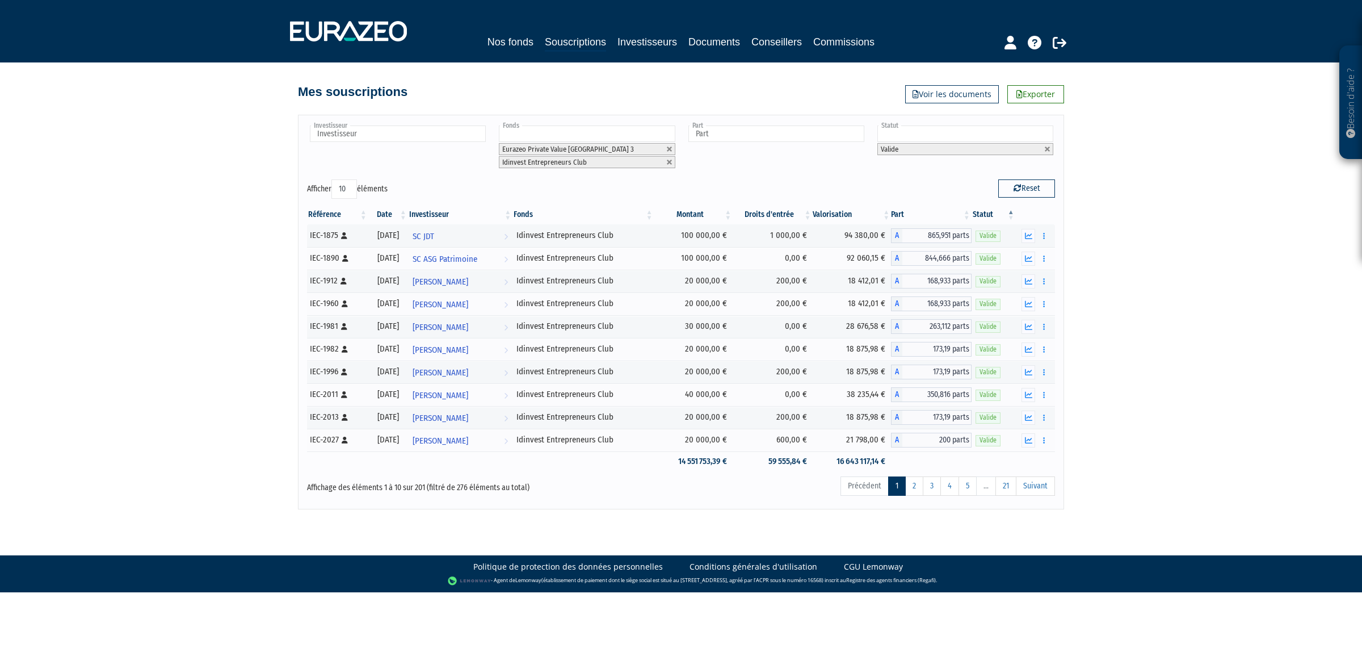
click at [469, 145] on div "Investisseur ACME AGENCE CONSEIL EN MEDIAS ELECTRONIQUES ADANE ADEFACT ADRIEN F…" at bounding box center [397, 147] width 180 height 47
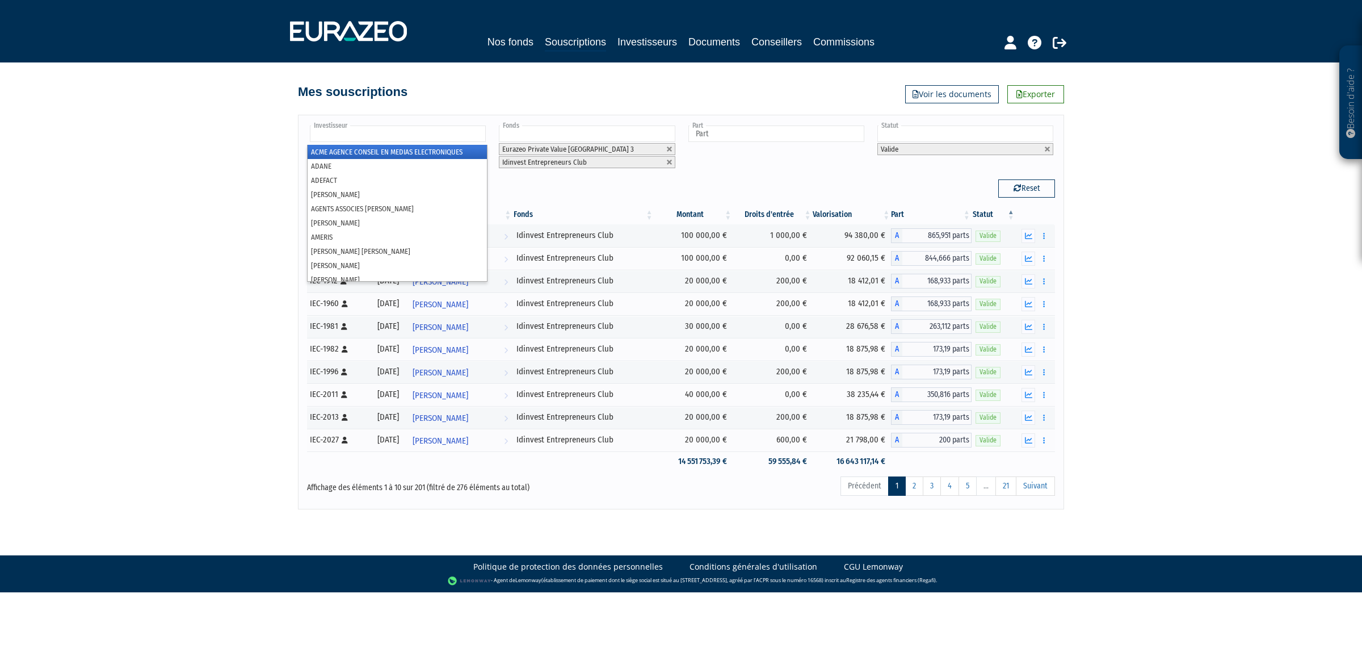
click at [464, 138] on input "text" at bounding box center [398, 133] width 176 height 16
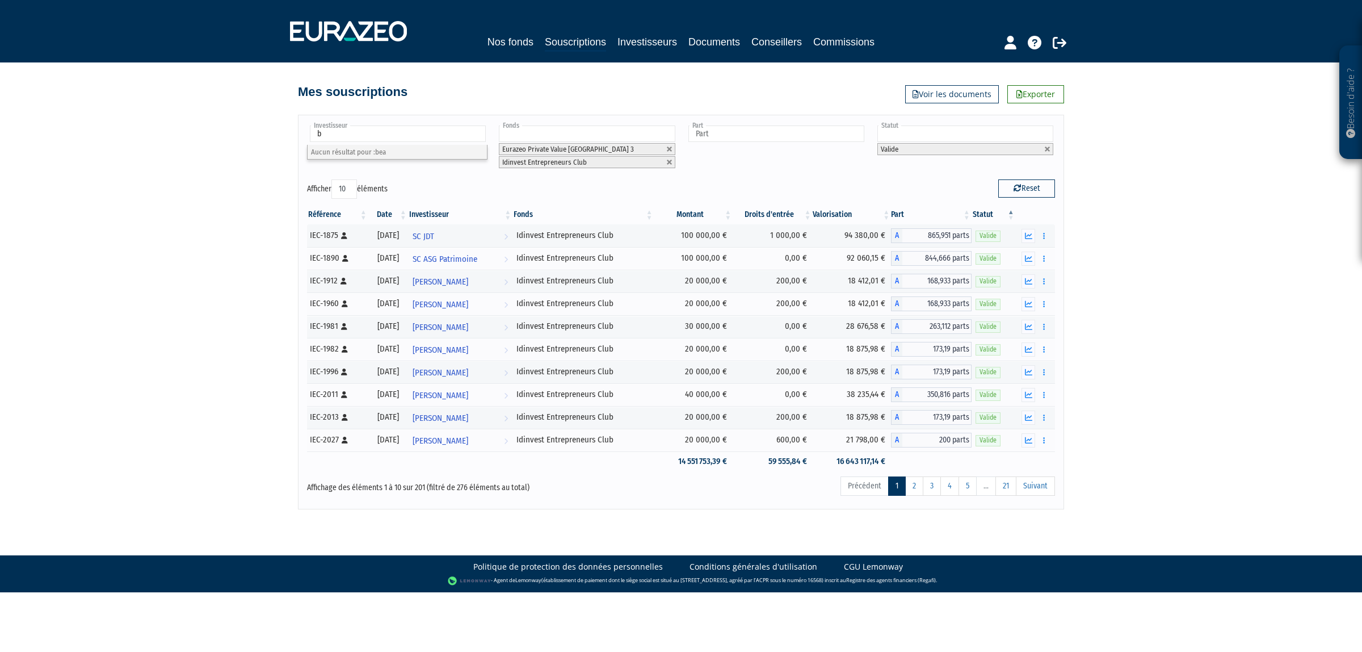
type input "bé"
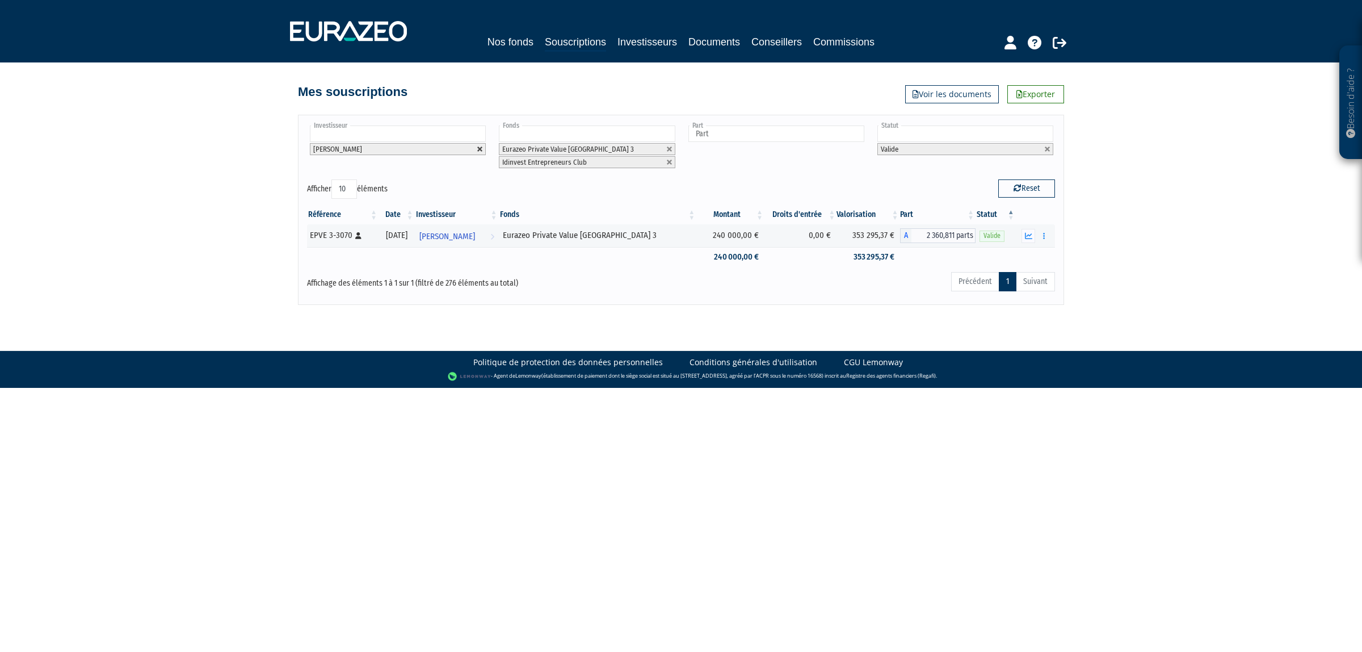
click at [480, 146] on link at bounding box center [480, 149] width 7 height 7
type input "Investisseur"
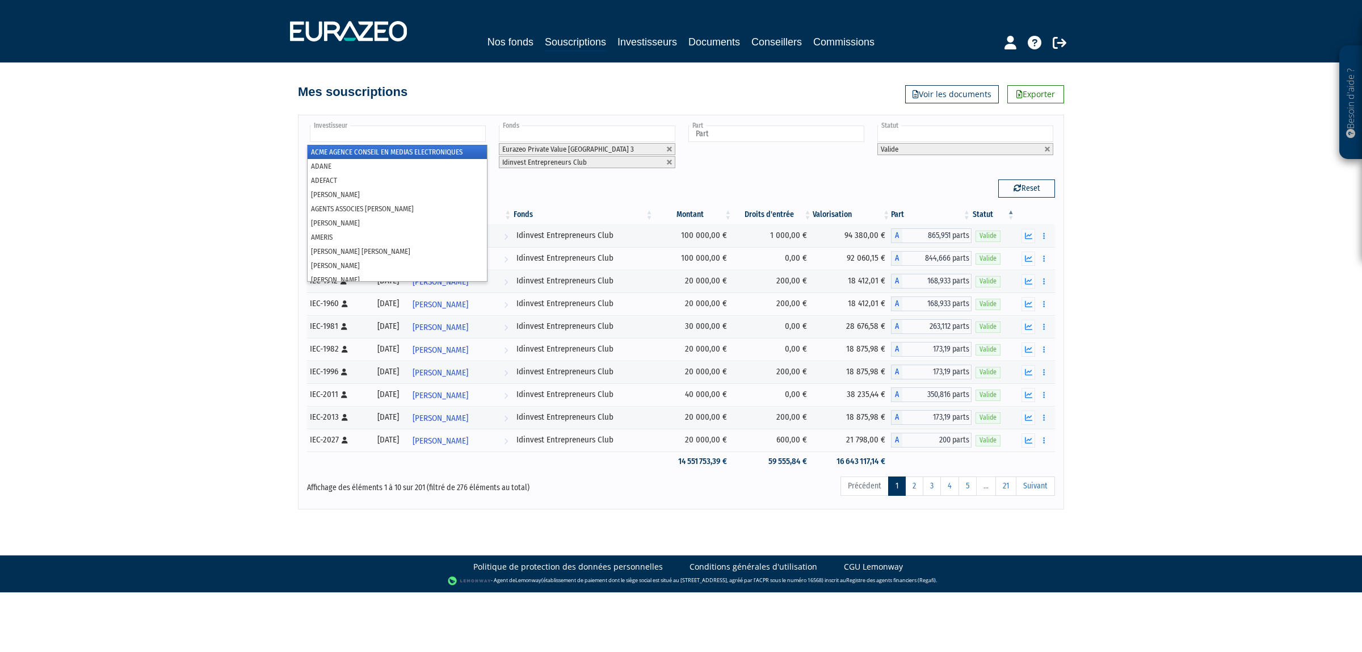
click at [457, 129] on input "text" at bounding box center [398, 133] width 176 height 16
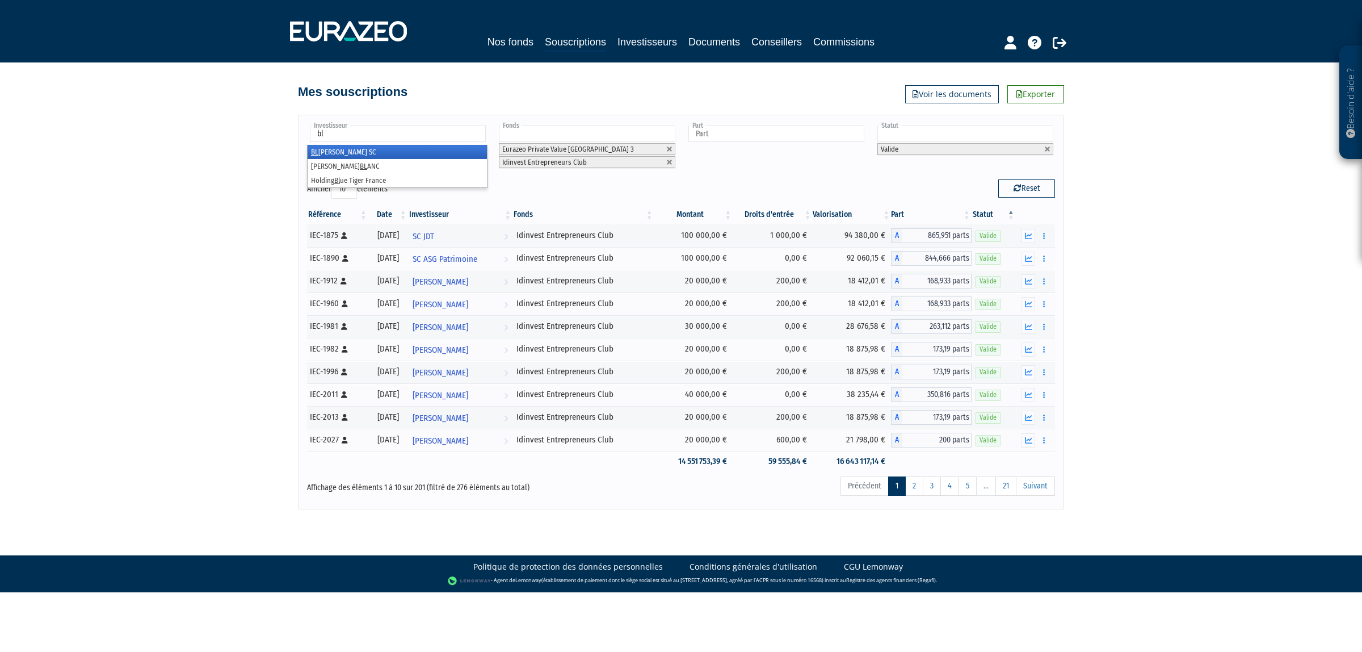
type input "blo"
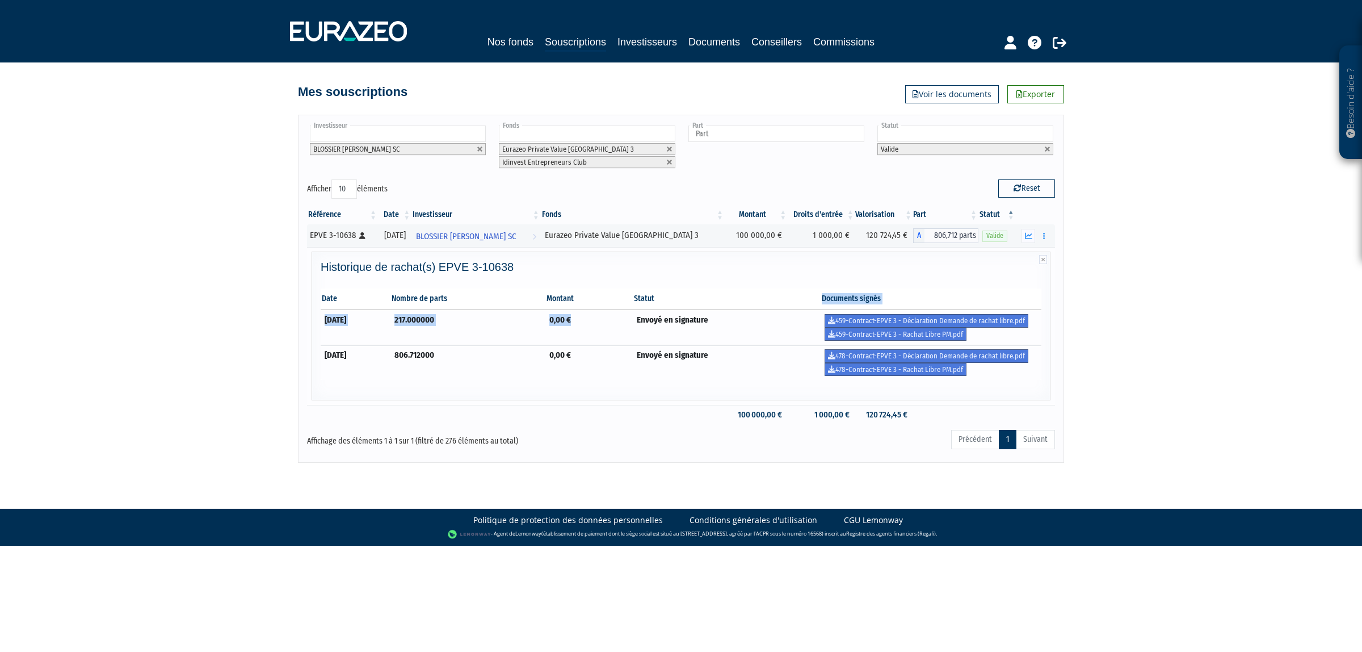
drag, startPoint x: 704, startPoint y: 308, endPoint x: 582, endPoint y: 307, distance: 122.6
click at [595, 307] on tr "Date Nombre de parts Montant Statut Documents signés" at bounding box center [681, 298] width 721 height 21
click at [391, 356] on td "30/09/2024" at bounding box center [356, 362] width 70 height 35
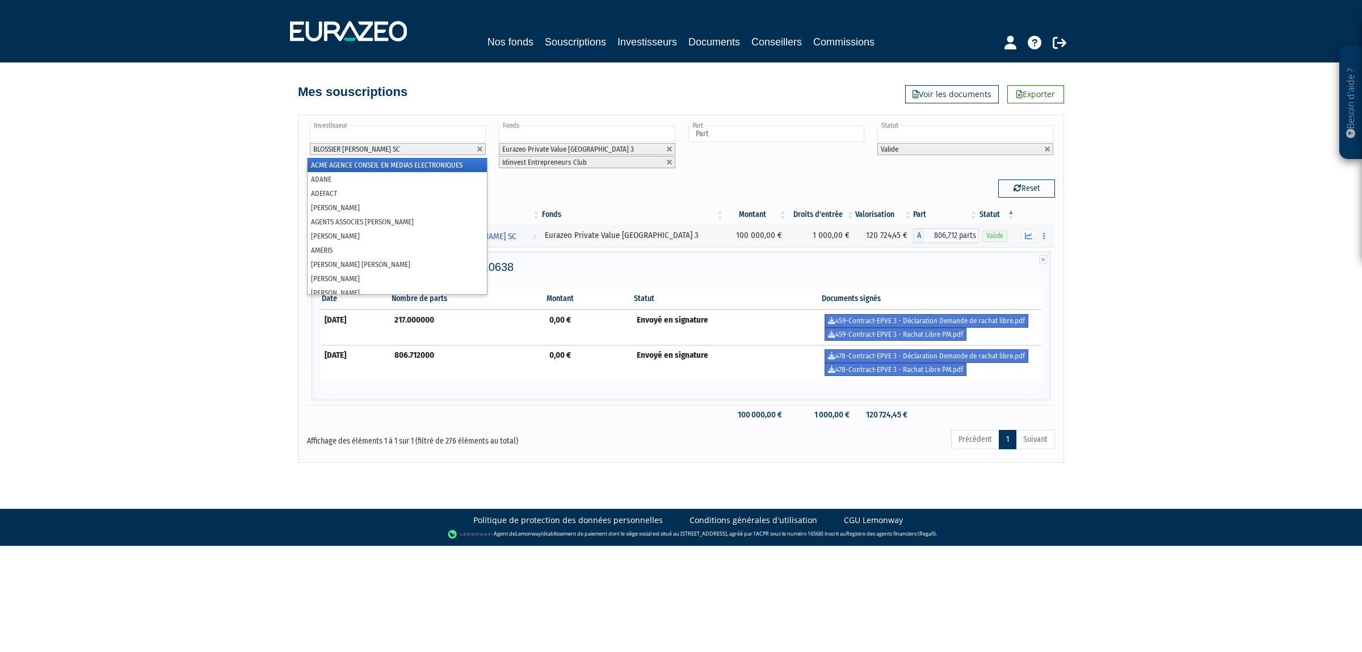
click at [478, 158] on div "BLOSSIER DE CASABIANCA SC ACME AGENCE CONSEIL EN MEDIAS ELECTRONIQUES ADANE ADE…" at bounding box center [397, 141] width 180 height 34
click at [478, 146] on link at bounding box center [480, 149] width 7 height 7
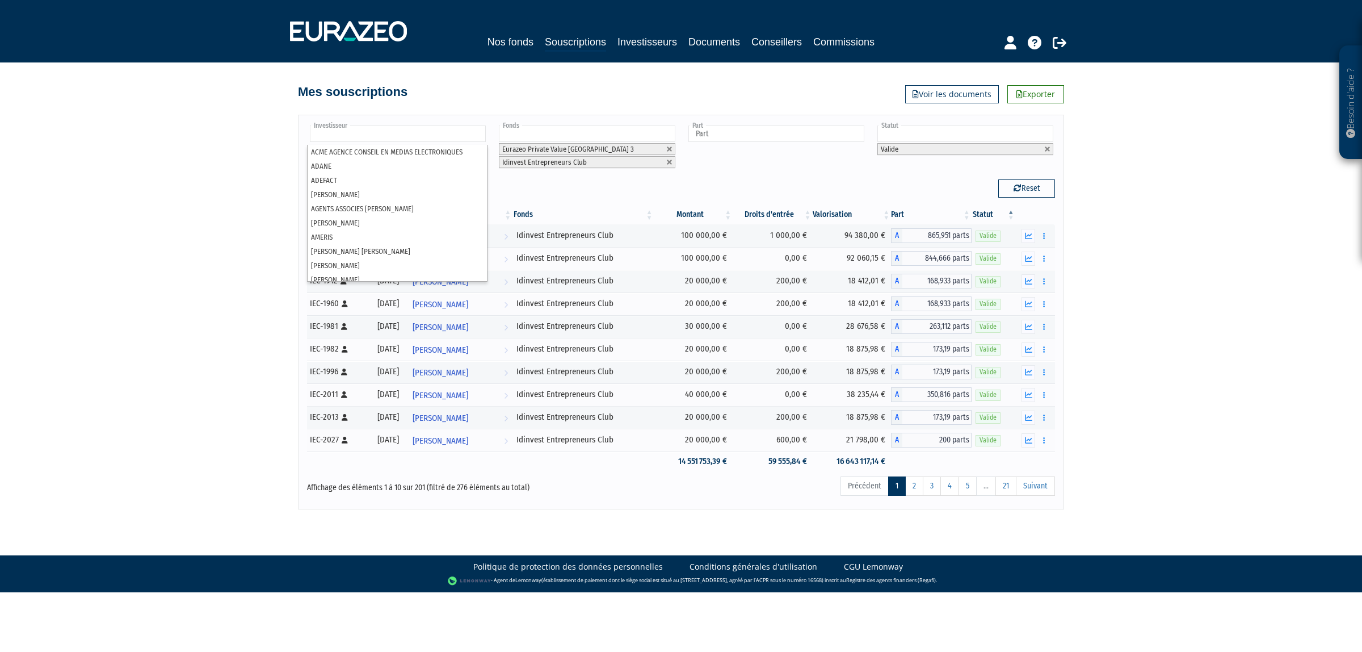
click at [449, 135] on input "text" at bounding box center [398, 133] width 176 height 16
type input "SEL"
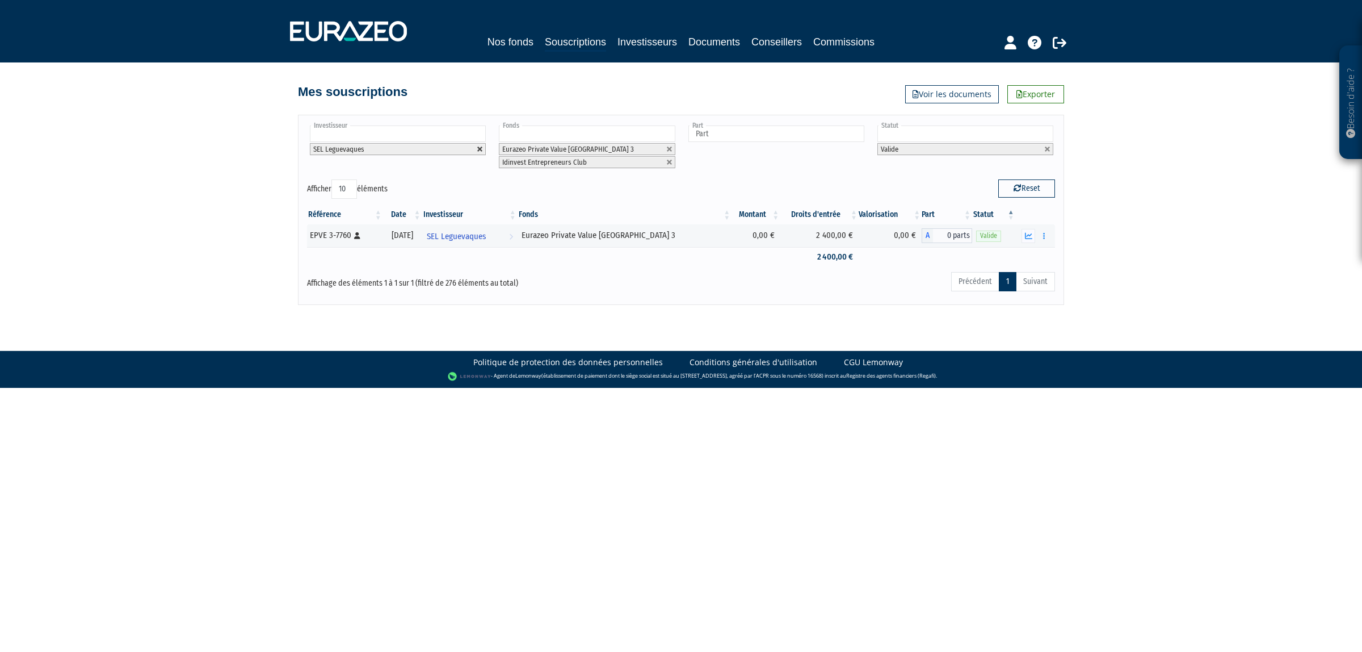
click at [481, 150] on link at bounding box center [480, 149] width 7 height 7
type input "Investisseur"
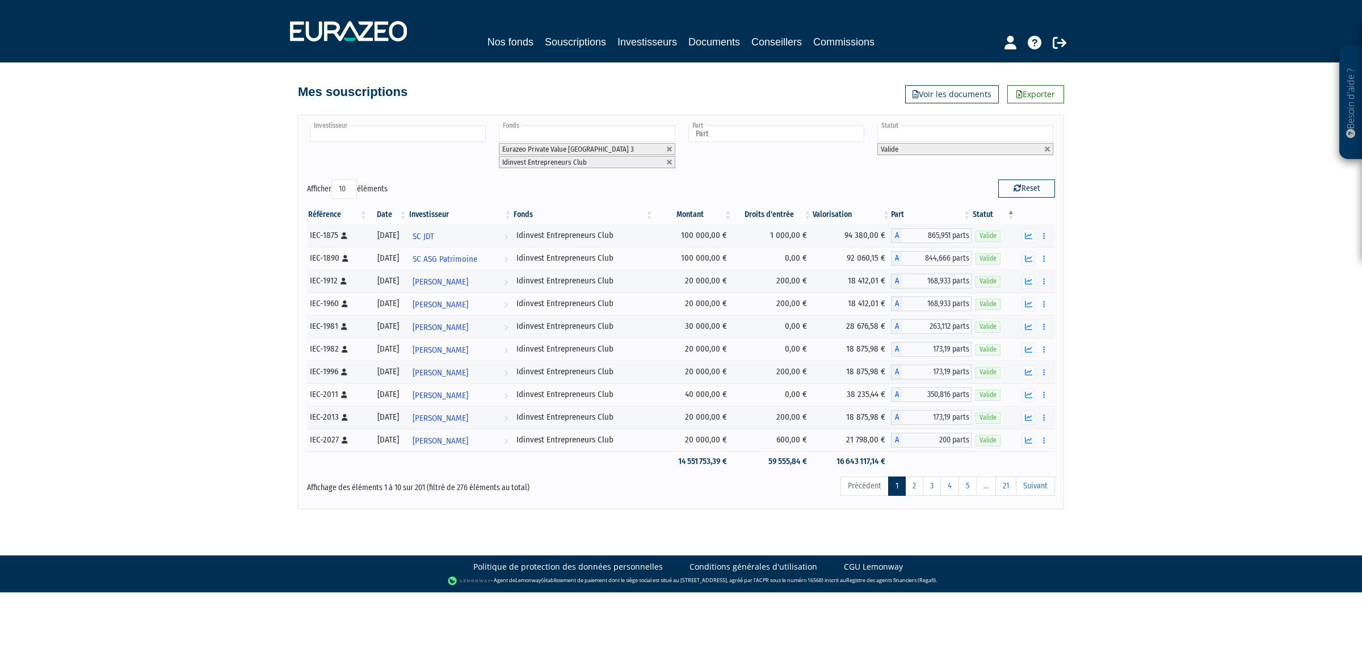
click at [454, 137] on input "text" at bounding box center [398, 133] width 176 height 16
type input "béatr"
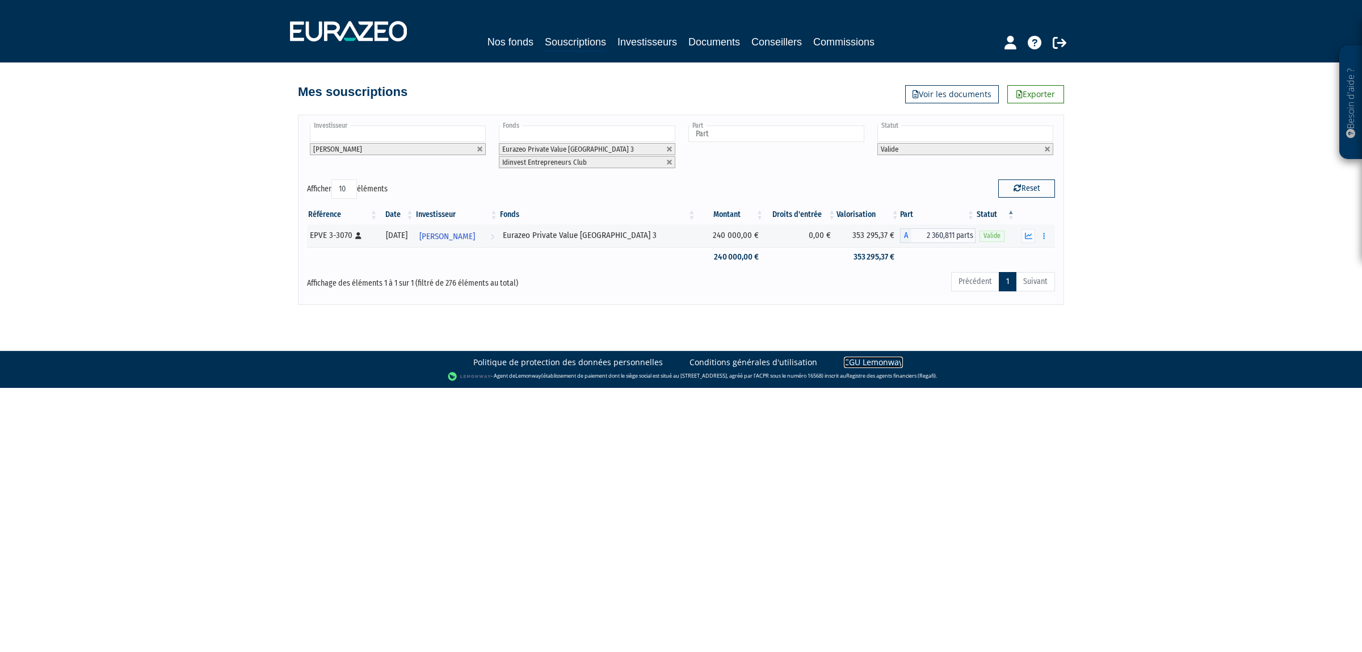
click at [844, 362] on link "CGU Lemonway" at bounding box center [873, 361] width 59 height 11
click at [658, 388] on html "Besoin d'aide ? × J'ai besoin d'aide Si vous avez une question à propos du fonc…" at bounding box center [681, 194] width 1362 height 388
click at [291, 345] on body "Besoin d'aide ? × J'ai besoin d'aide Si vous avez une question à propos du fonc…" at bounding box center [681, 194] width 1362 height 388
drag, startPoint x: 483, startPoint y: 145, endPoint x: 481, endPoint y: 152, distance: 6.5
click at [483, 149] on li "[PERSON_NAME]" at bounding box center [398, 149] width 176 height 12
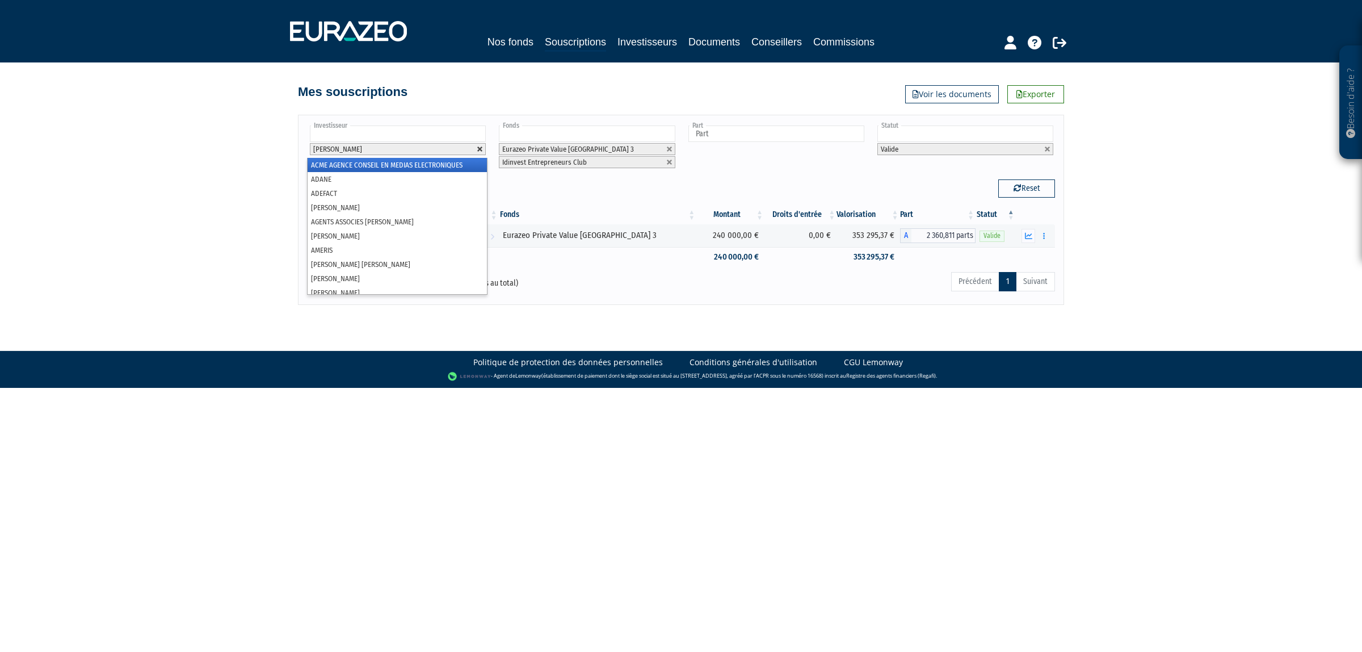
click at [481, 152] on link at bounding box center [480, 149] width 7 height 7
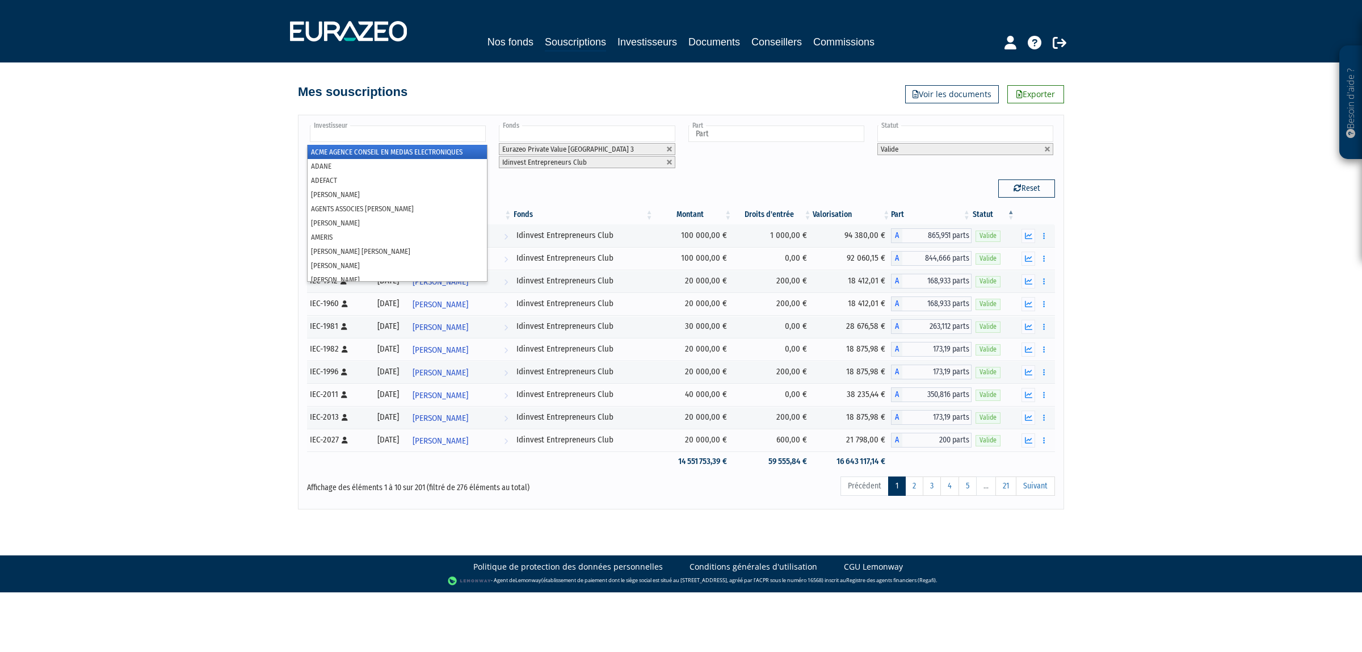
click at [475, 146] on li "ACME AGENCE CONSEIL EN MEDIAS ELECTRONIQUES" at bounding box center [397, 152] width 179 height 14
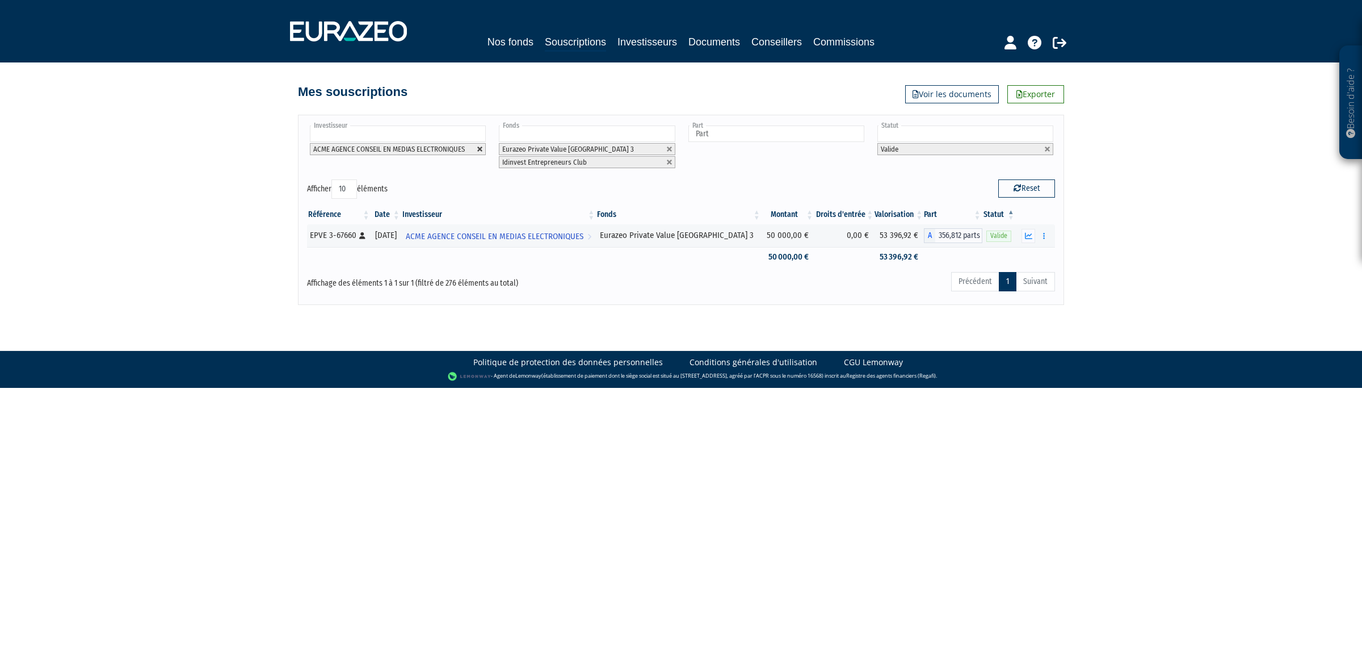
click at [478, 149] on link at bounding box center [480, 149] width 7 height 7
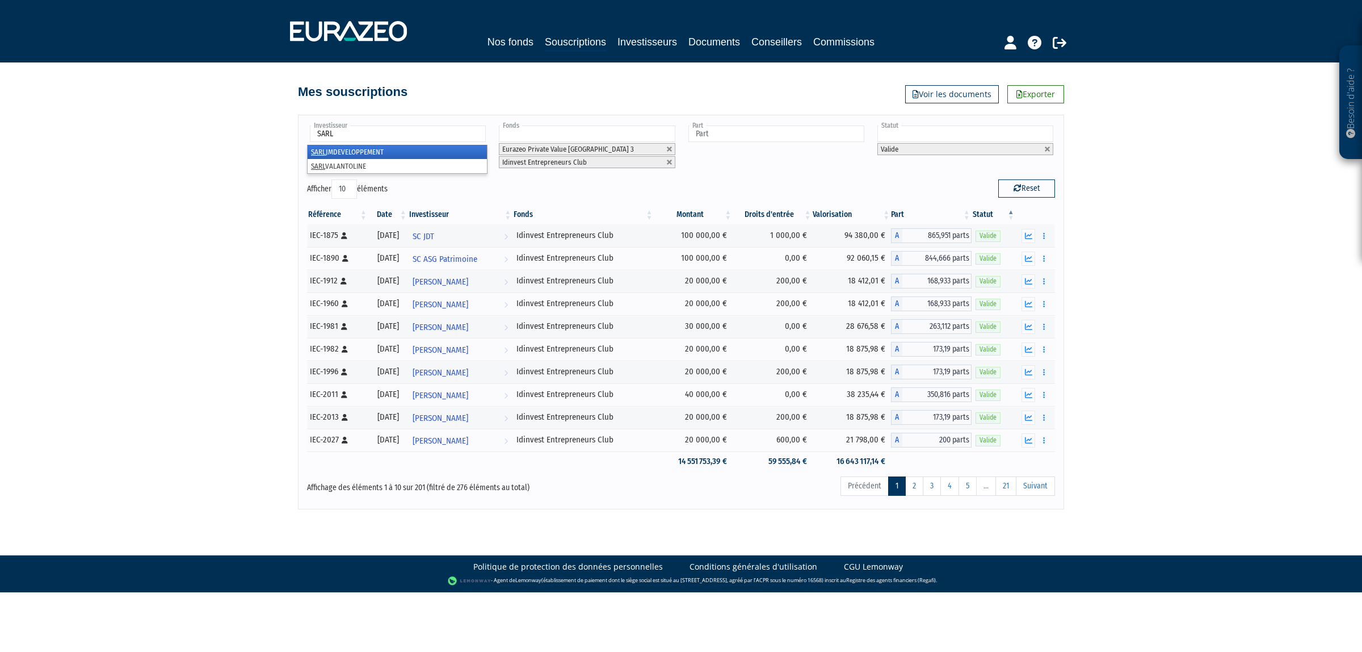
type input "Investisseur"
click at [407, 148] on div "Investisseur ACME AGENCE CONSEIL EN MEDIAS ELECTRONIQUES ADANE ADEFACT ADRIEN F…" at bounding box center [397, 147] width 180 height 47
click at [404, 134] on input "text" at bounding box center [398, 133] width 176 height 16
type input "Sarl"
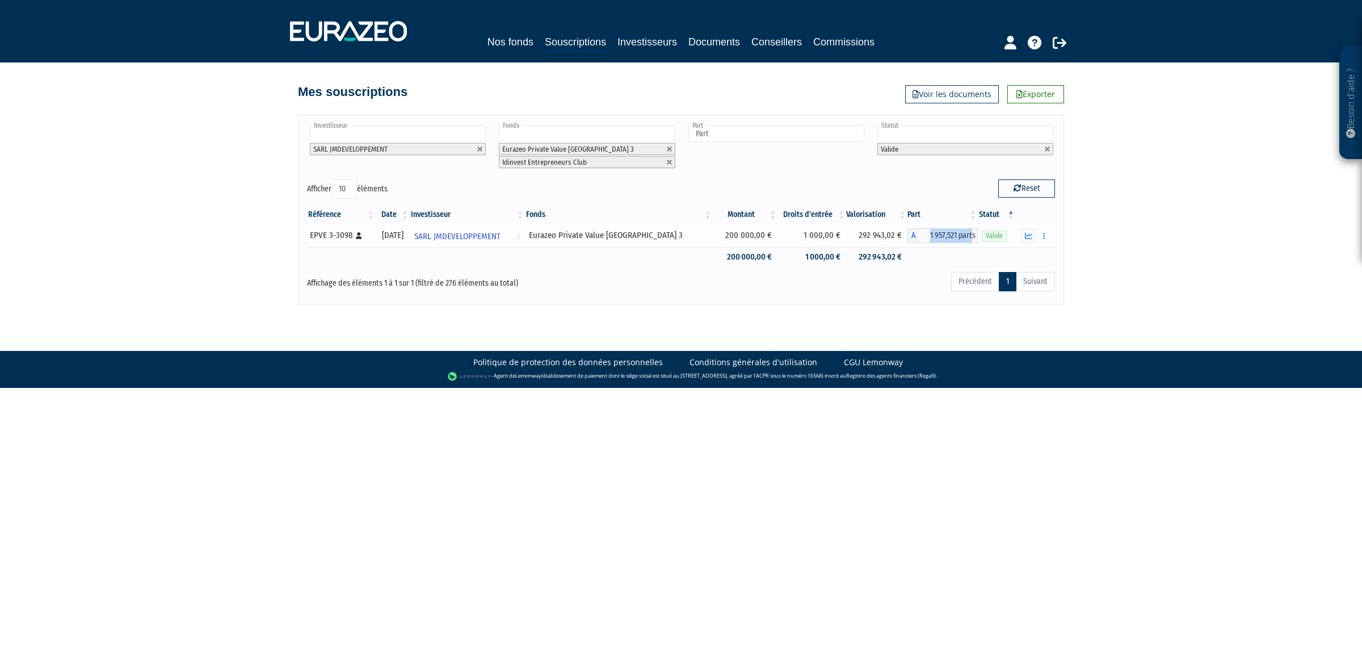
drag, startPoint x: 920, startPoint y: 236, endPoint x: 969, endPoint y: 238, distance: 48.9
click at [969, 238] on span "1 957,521 parts" at bounding box center [948, 235] width 59 height 15
click at [481, 150] on link at bounding box center [480, 149] width 7 height 7
type input "Investisseur"
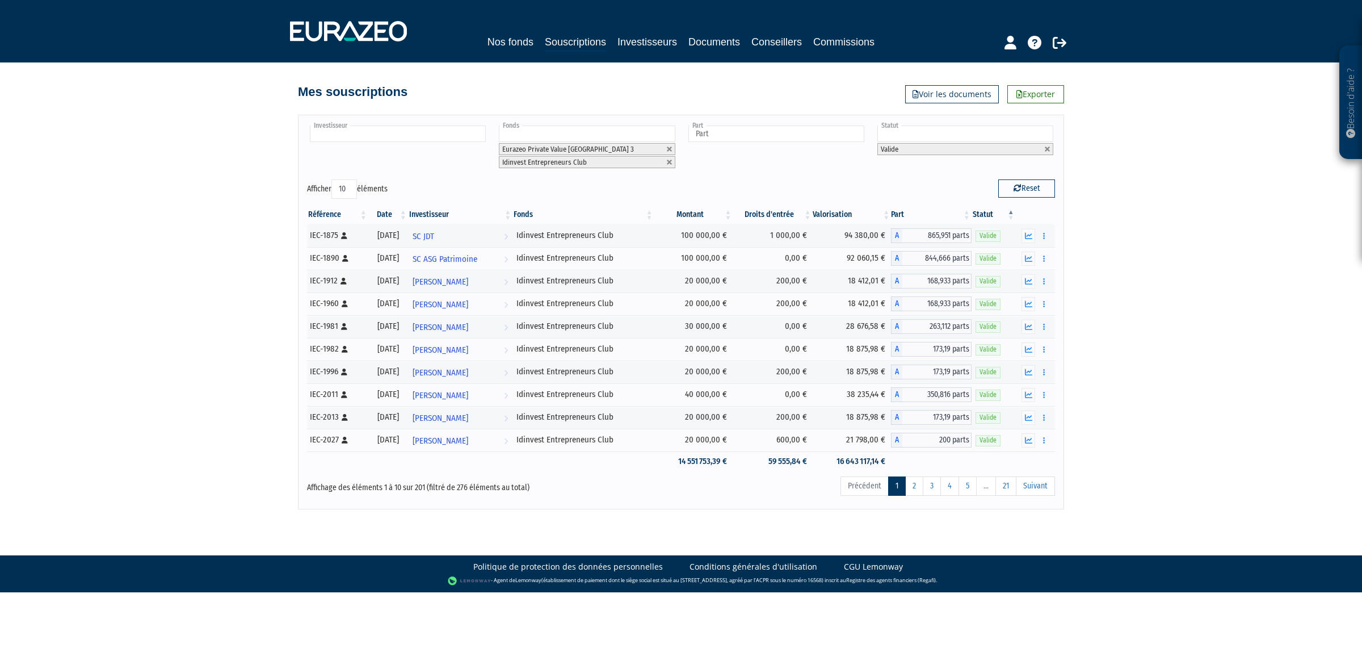
click at [434, 141] on input "text" at bounding box center [398, 133] width 176 height 16
type input "chri"
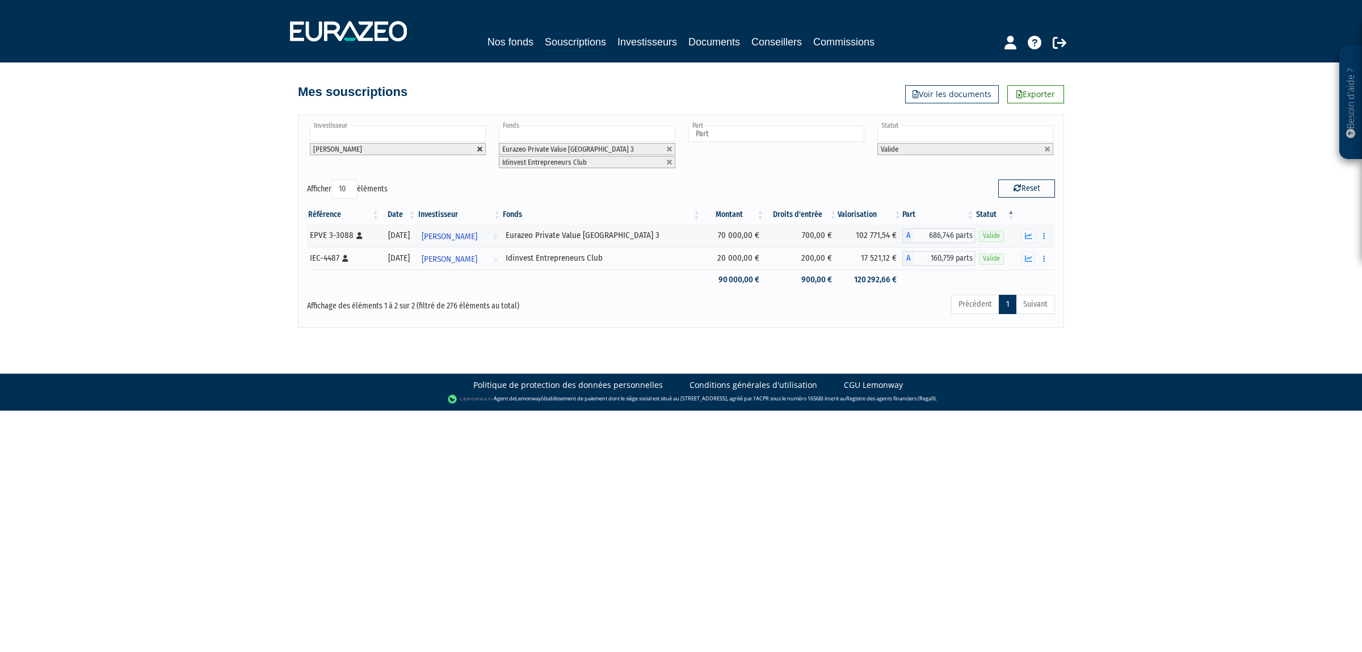
click at [477, 150] on link at bounding box center [480, 149] width 7 height 7
type input "Investisseur"
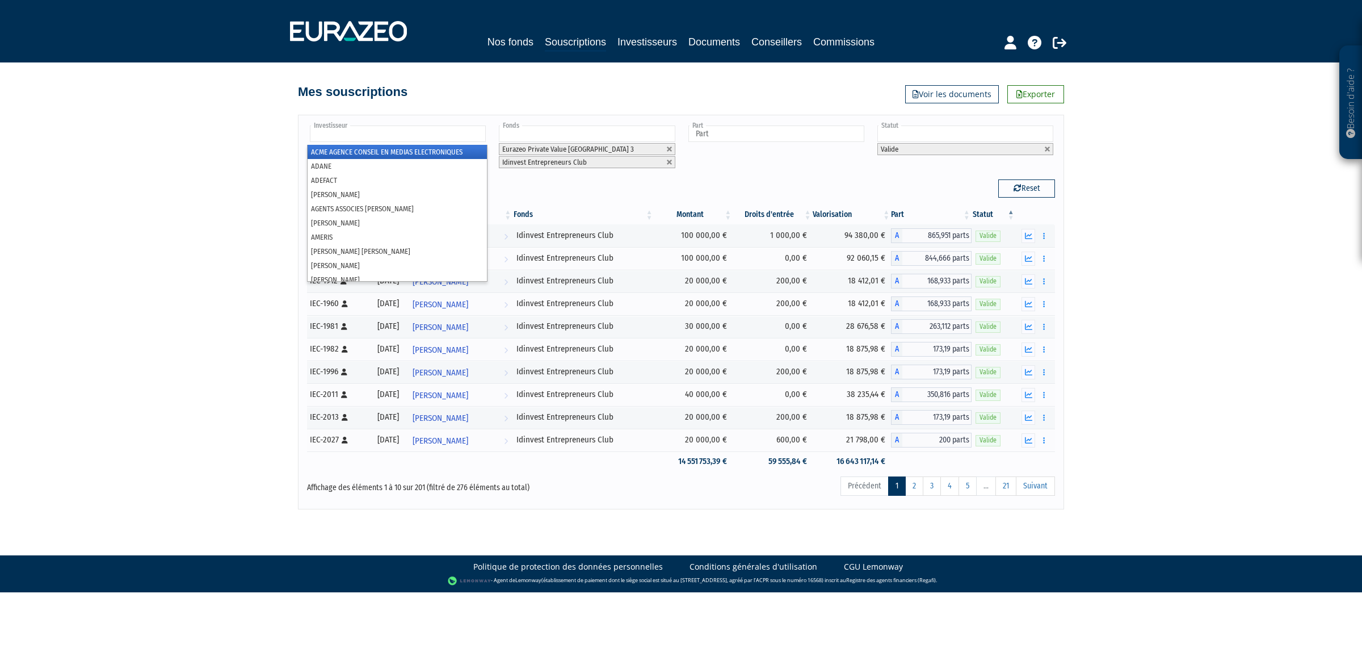
click at [459, 136] on input "text" at bounding box center [398, 133] width 176 height 16
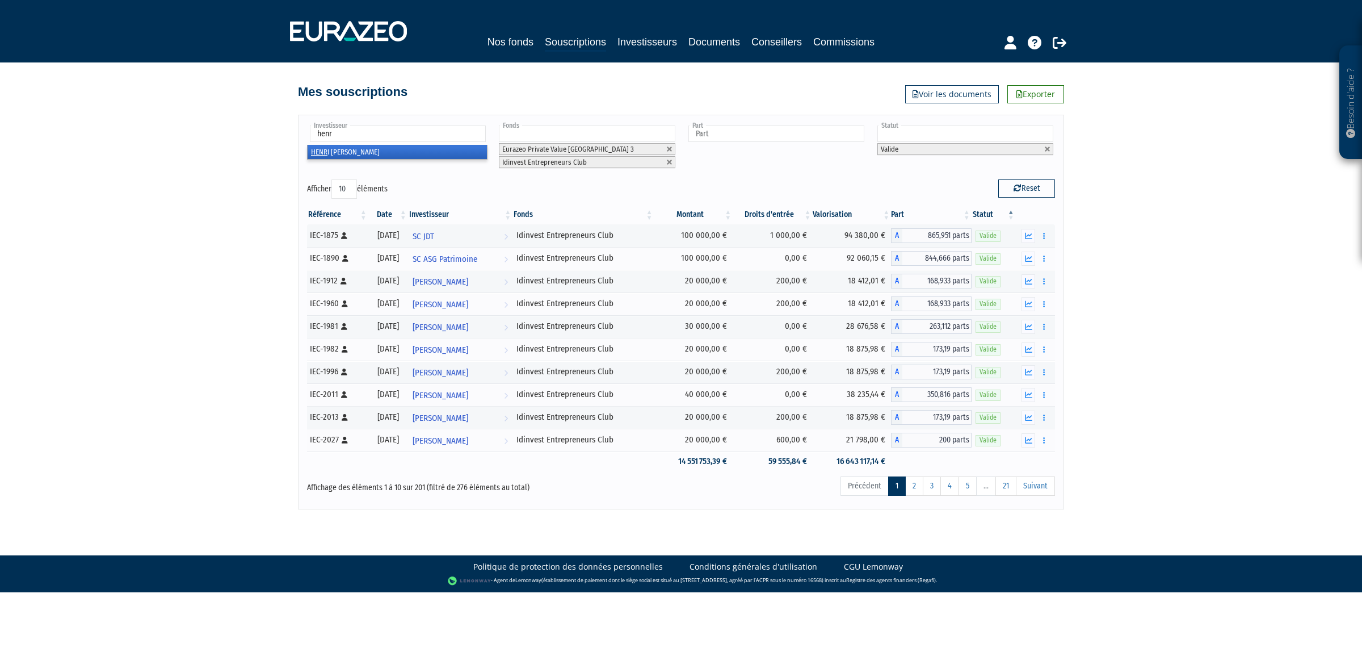
type input "henri"
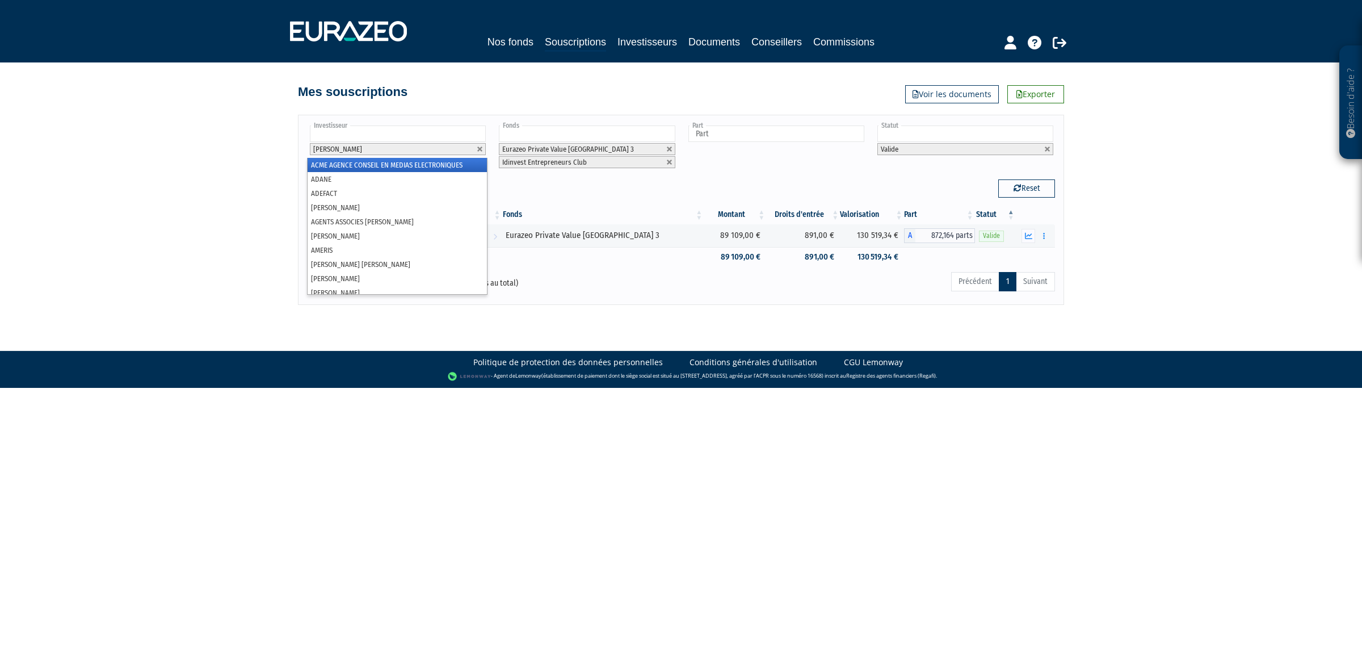
click at [478, 138] on input "text" at bounding box center [398, 133] width 176 height 16
click at [478, 148] on link at bounding box center [480, 149] width 7 height 7
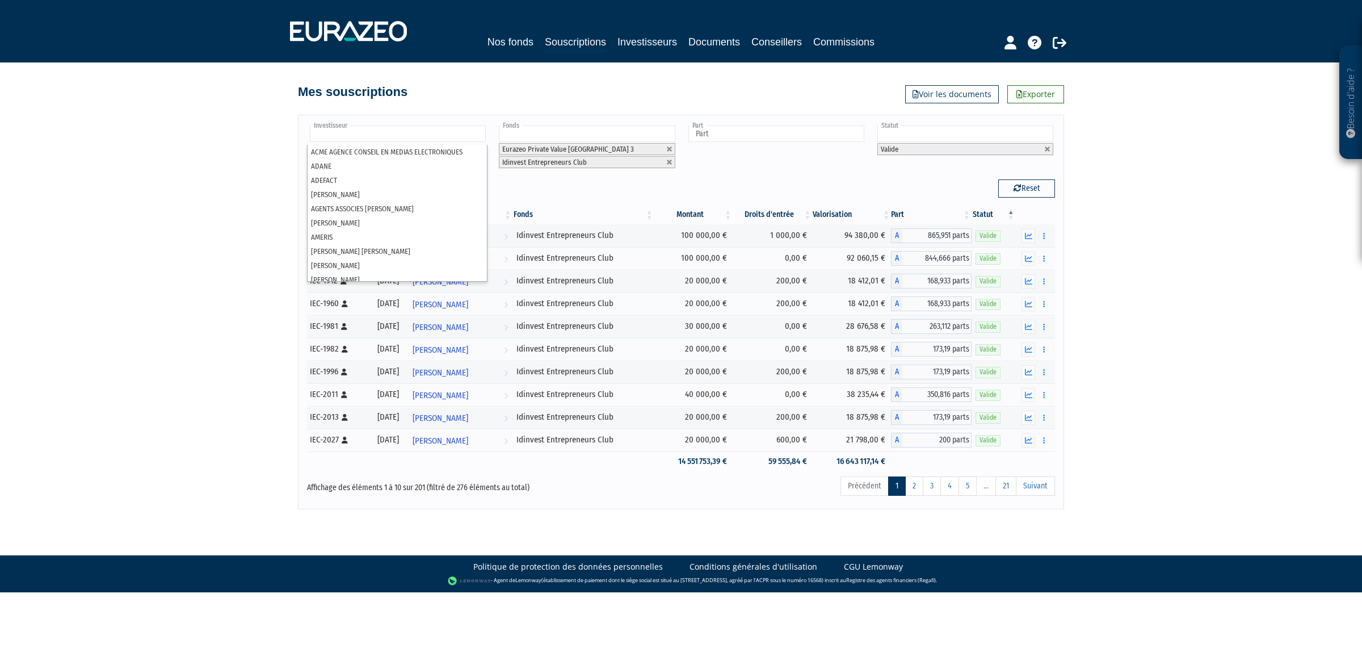
click at [472, 140] on input "text" at bounding box center [398, 133] width 176 height 16
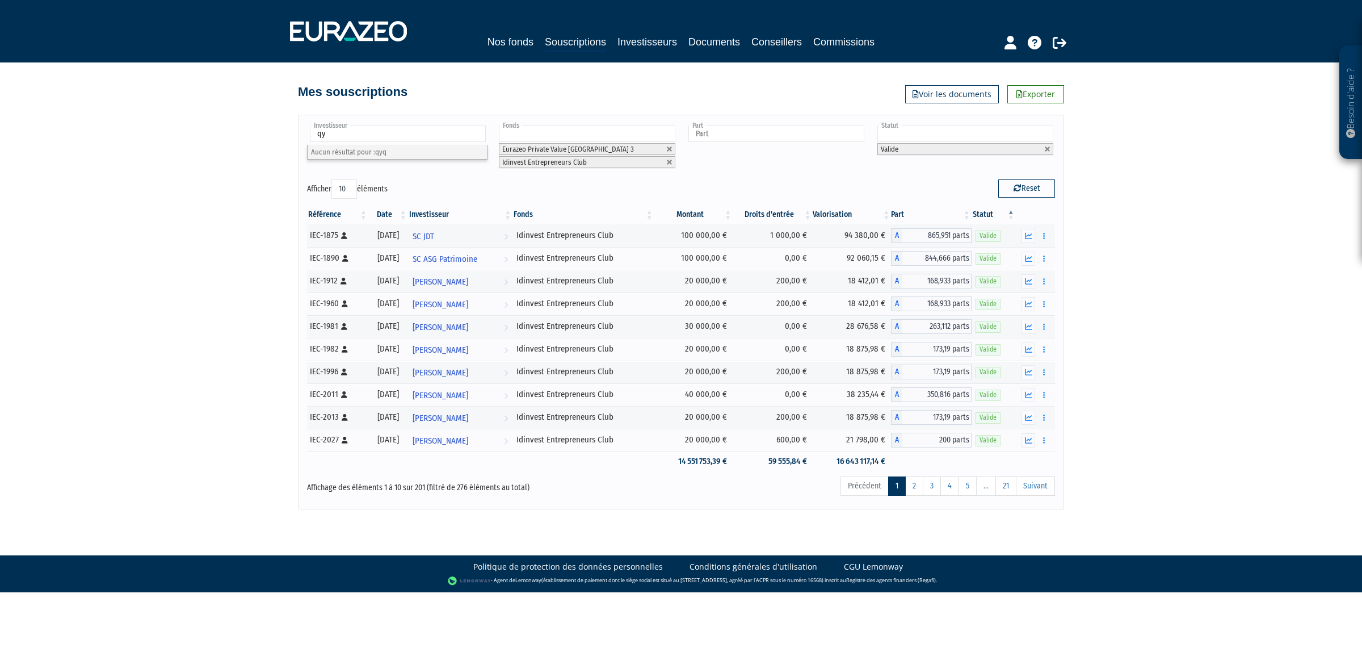
type input "q"
type input "sylvie"
